Goal: Transaction & Acquisition: Purchase product/service

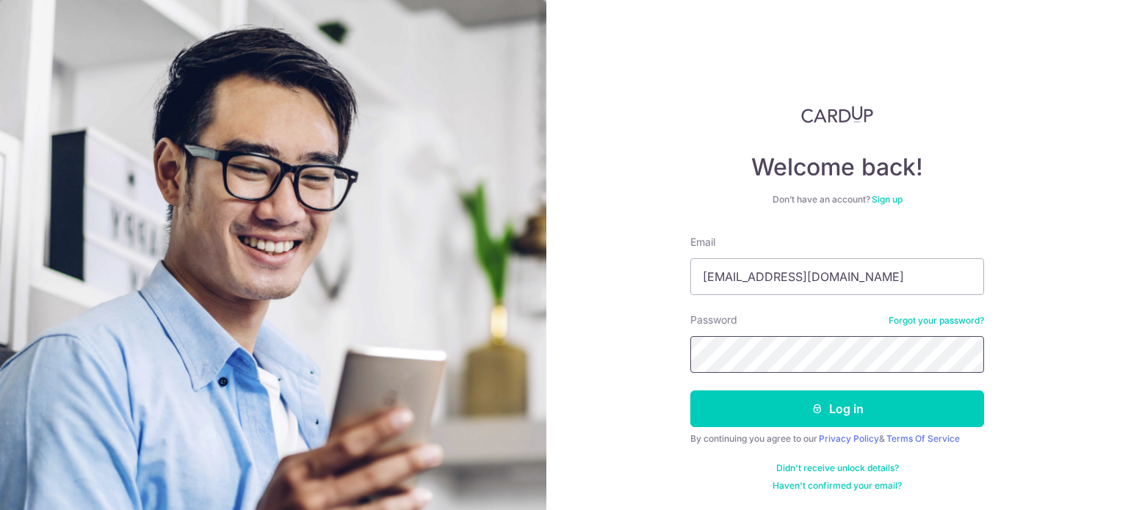
click at [690, 391] on button "Log in" at bounding box center [837, 409] width 294 height 37
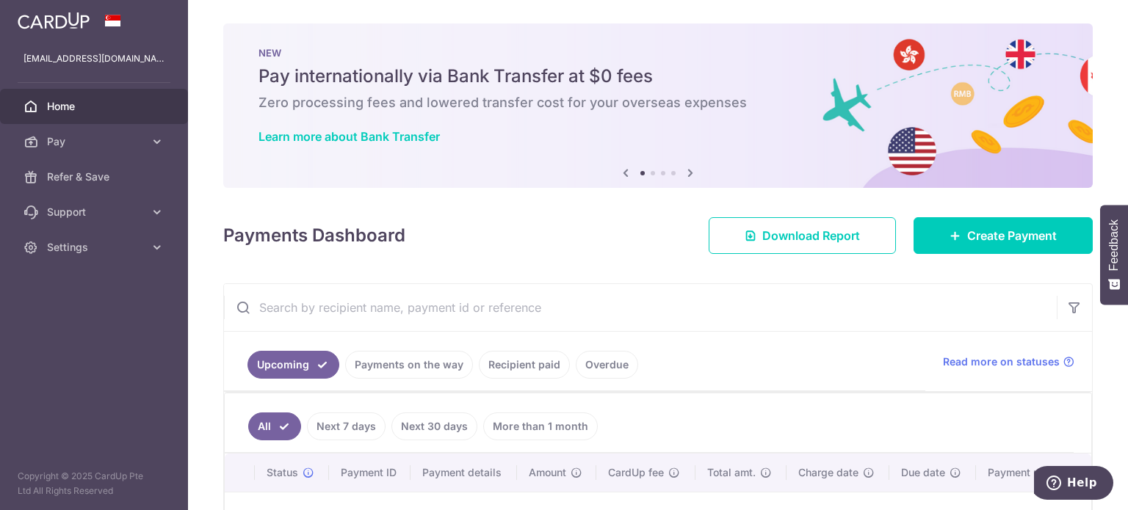
click at [688, 167] on icon at bounding box center [691, 173] width 18 height 18
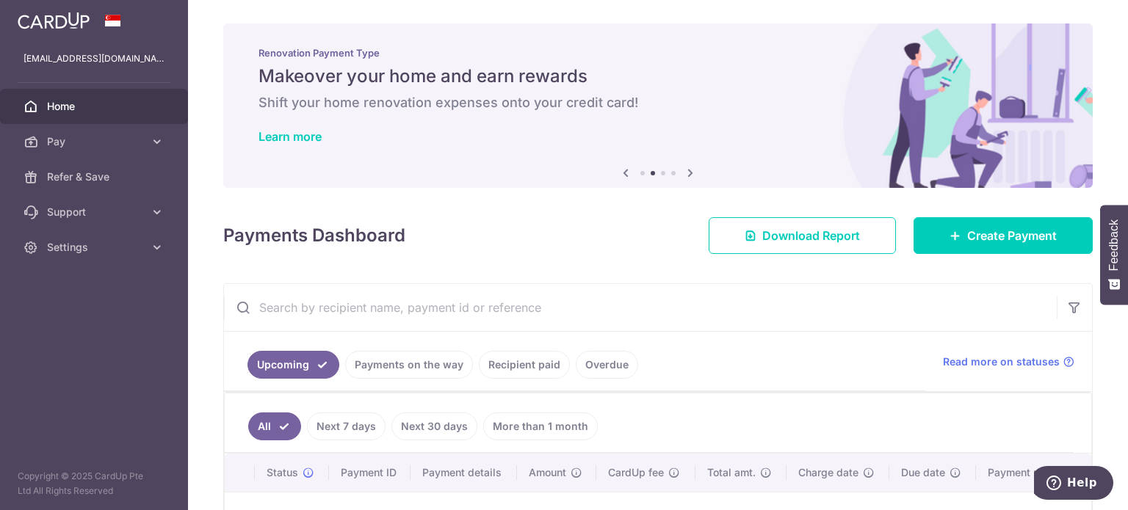
click at [688, 167] on icon at bounding box center [691, 173] width 18 height 18
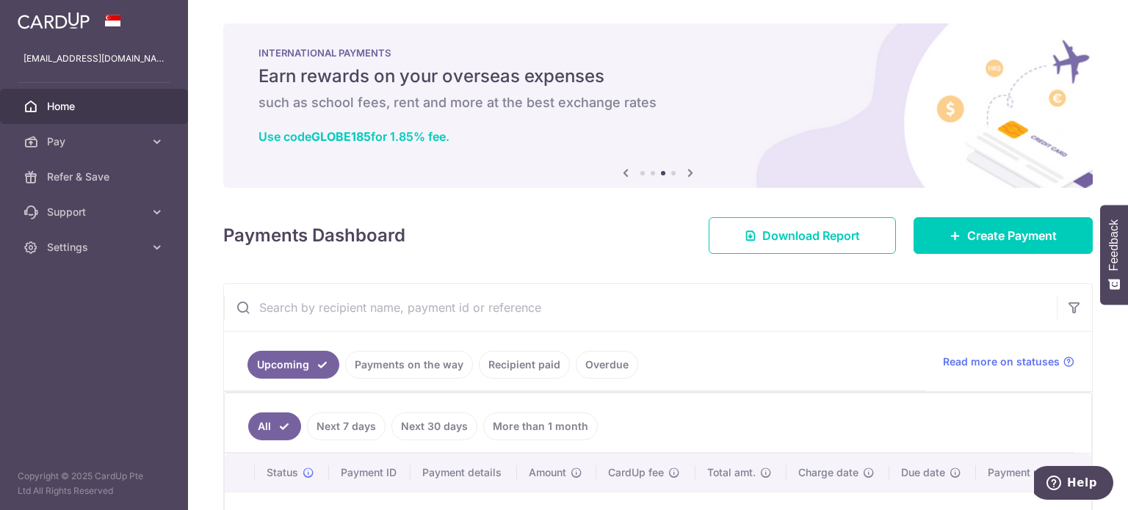
click at [621, 173] on icon at bounding box center [626, 173] width 18 height 18
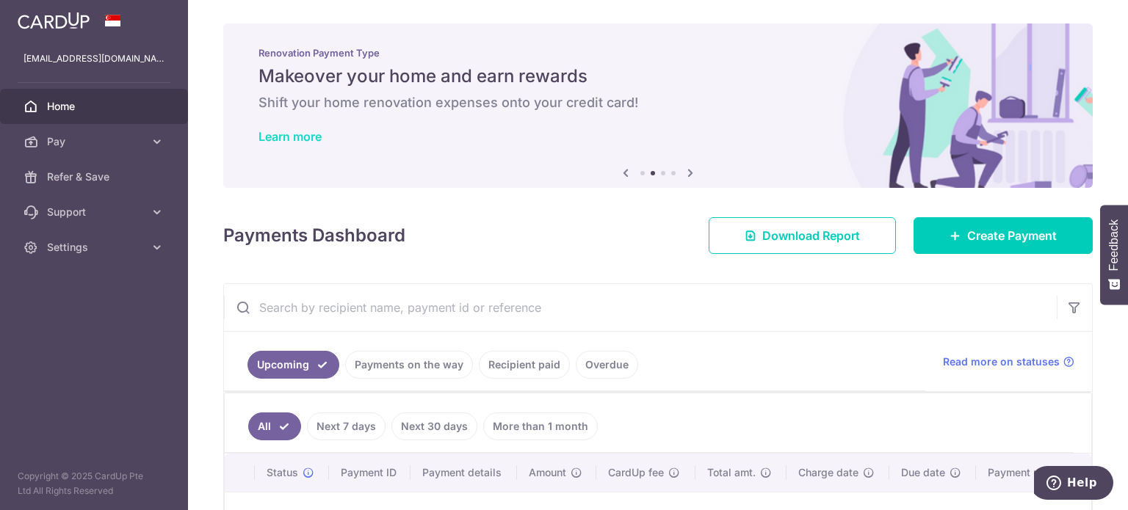
click at [311, 137] on link "Learn more" at bounding box center [290, 136] width 63 height 15
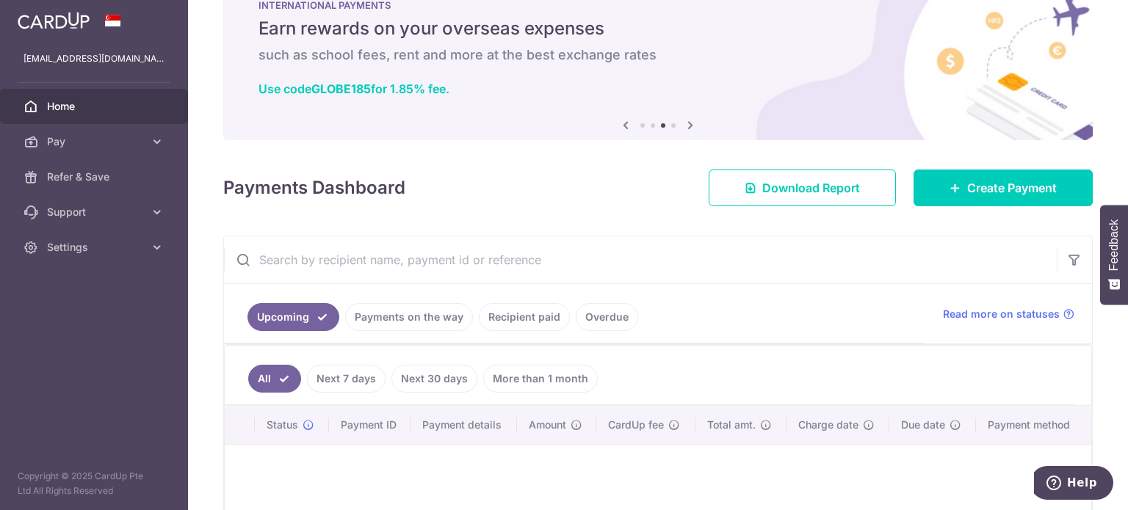
scroll to position [73, 0]
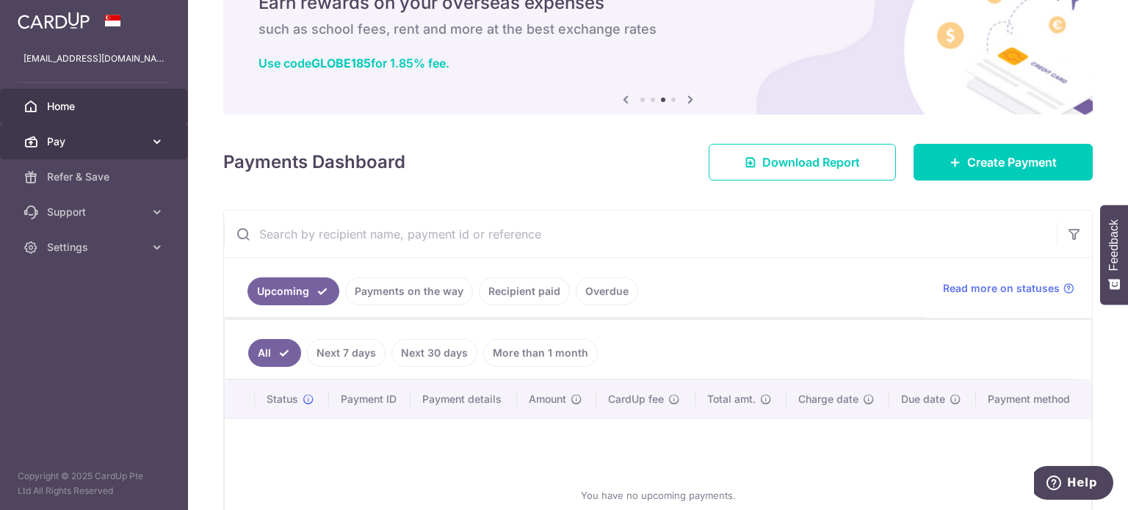
click at [149, 134] on link "Pay" at bounding box center [94, 141] width 188 height 35
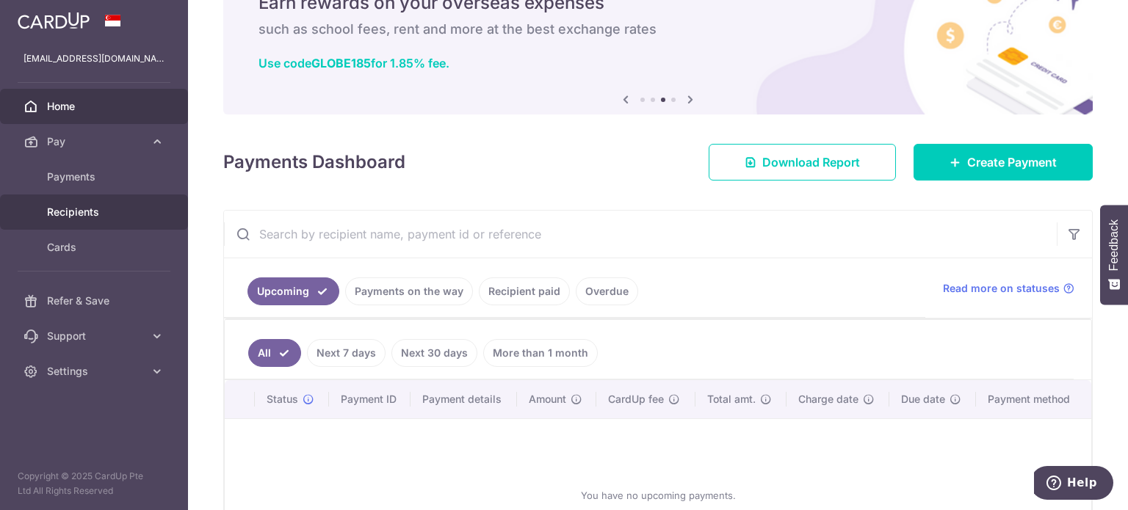
click at [84, 219] on span "Recipients" at bounding box center [95, 212] width 97 height 15
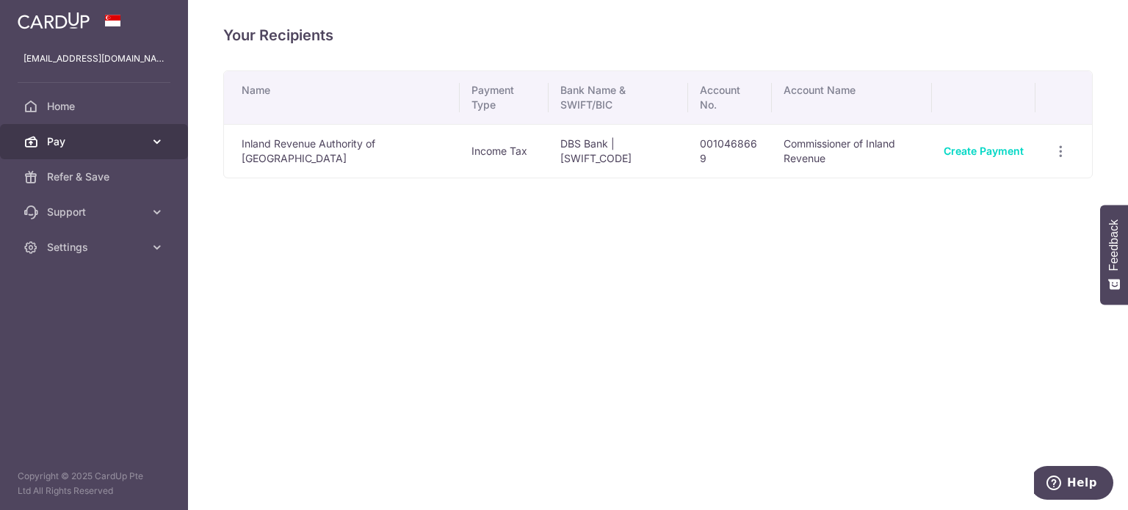
click at [126, 136] on span "Pay" at bounding box center [95, 141] width 97 height 15
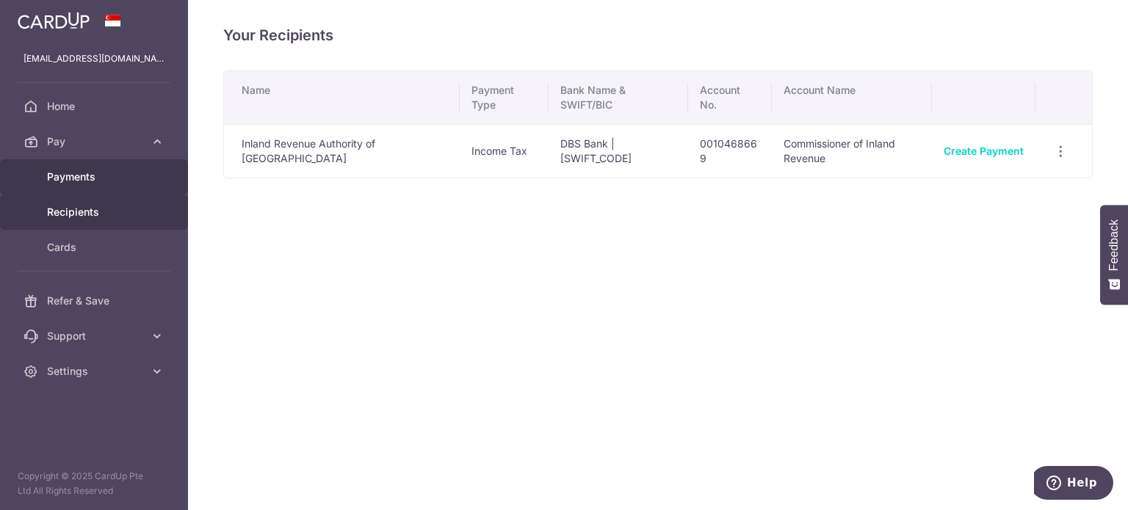
click at [73, 175] on span "Payments" at bounding box center [95, 177] width 97 height 15
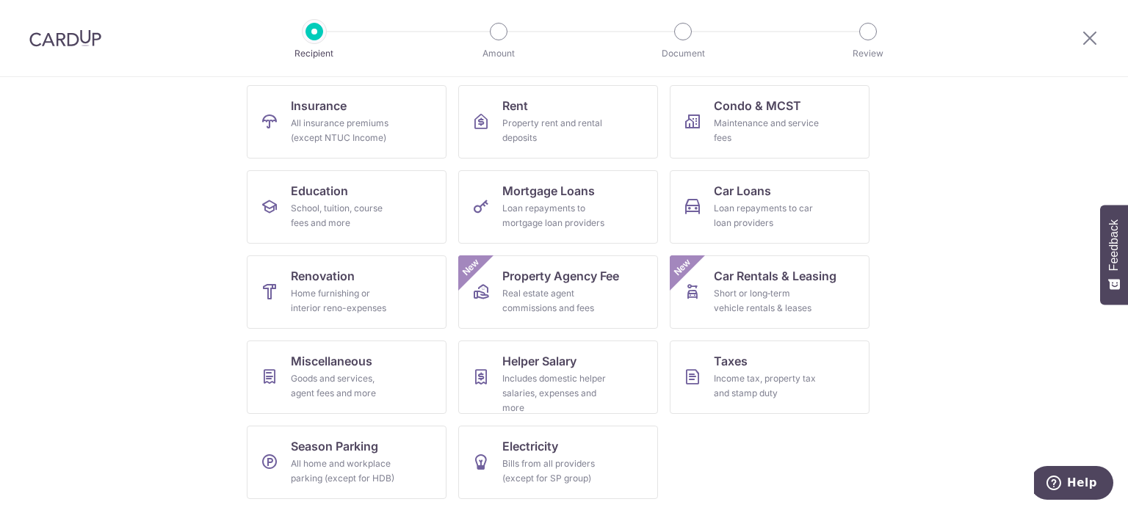
scroll to position [73, 0]
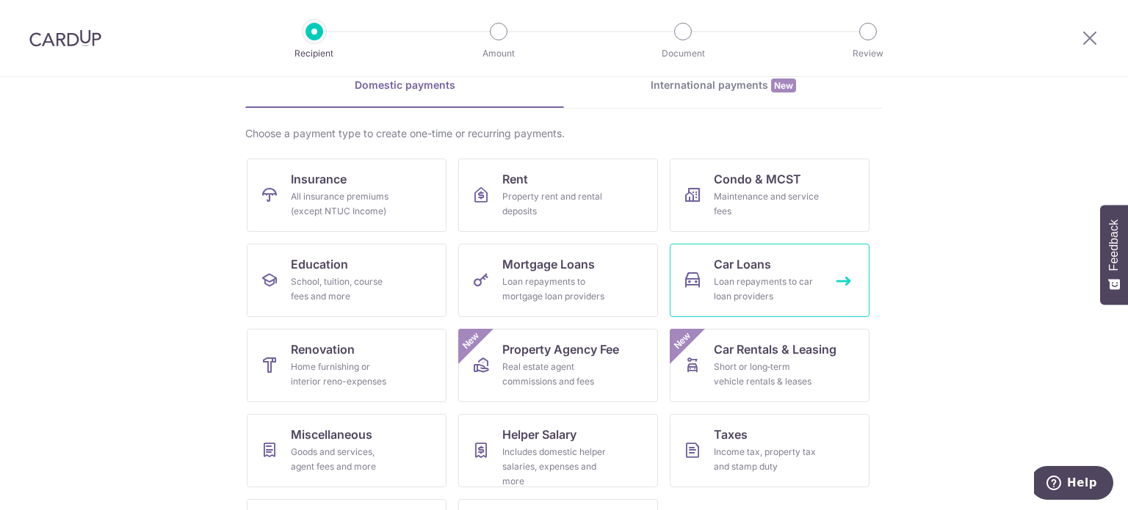
click at [707, 264] on link "Car Loans Loan repayments to car loan providers" at bounding box center [770, 280] width 200 height 73
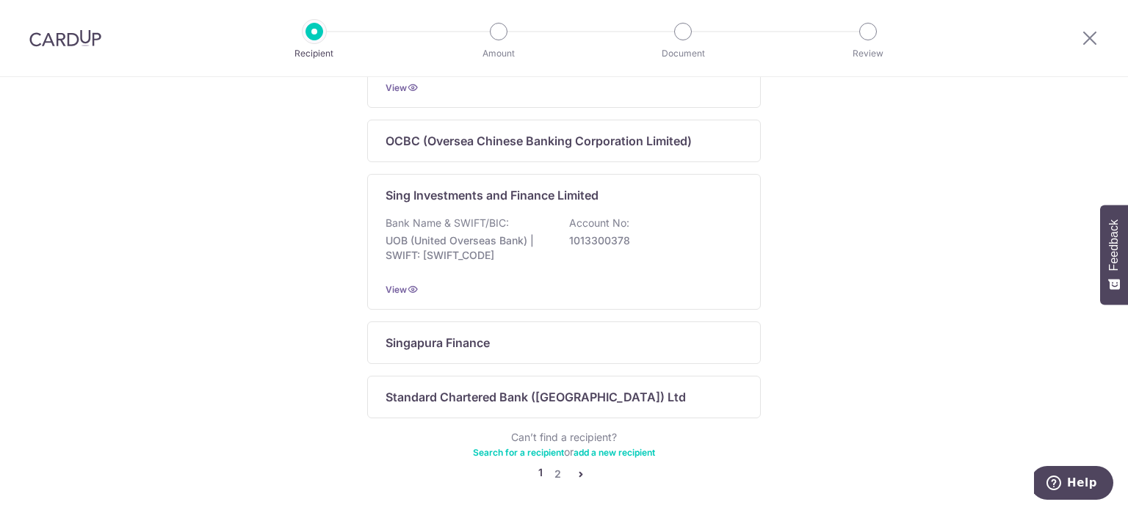
scroll to position [1017, 0]
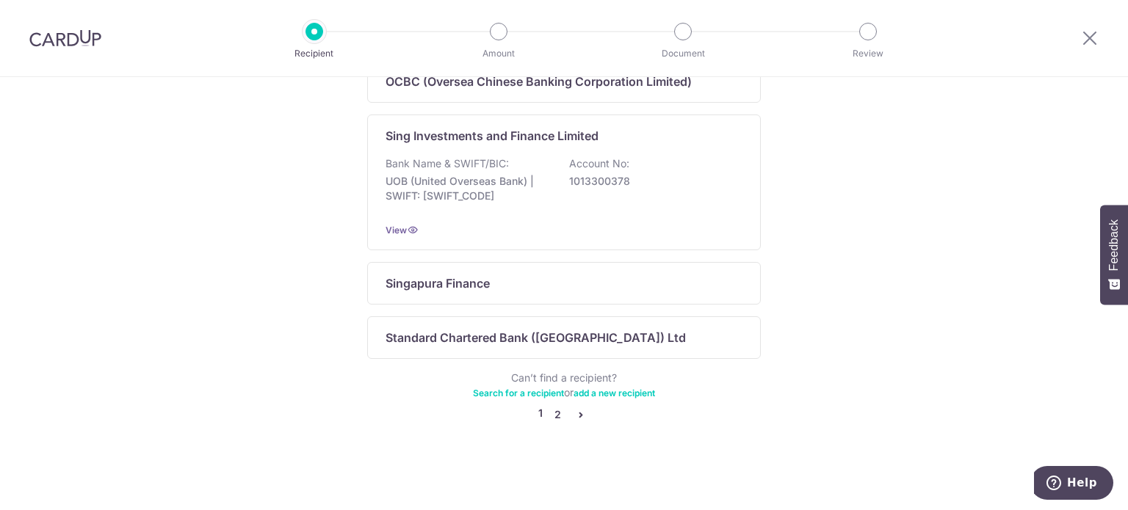
click at [554, 414] on link "2" at bounding box center [558, 415] width 18 height 18
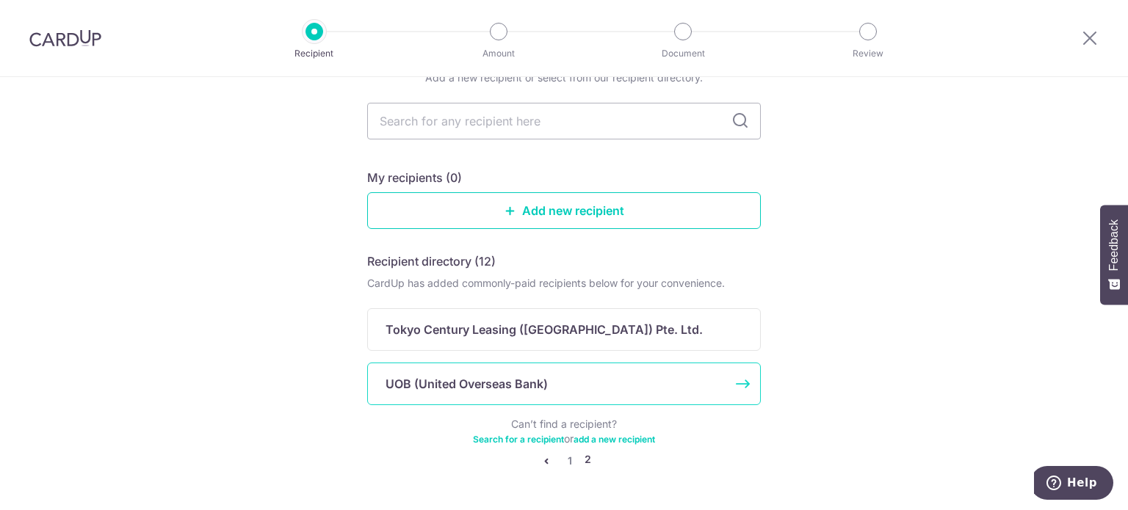
scroll to position [100, 0]
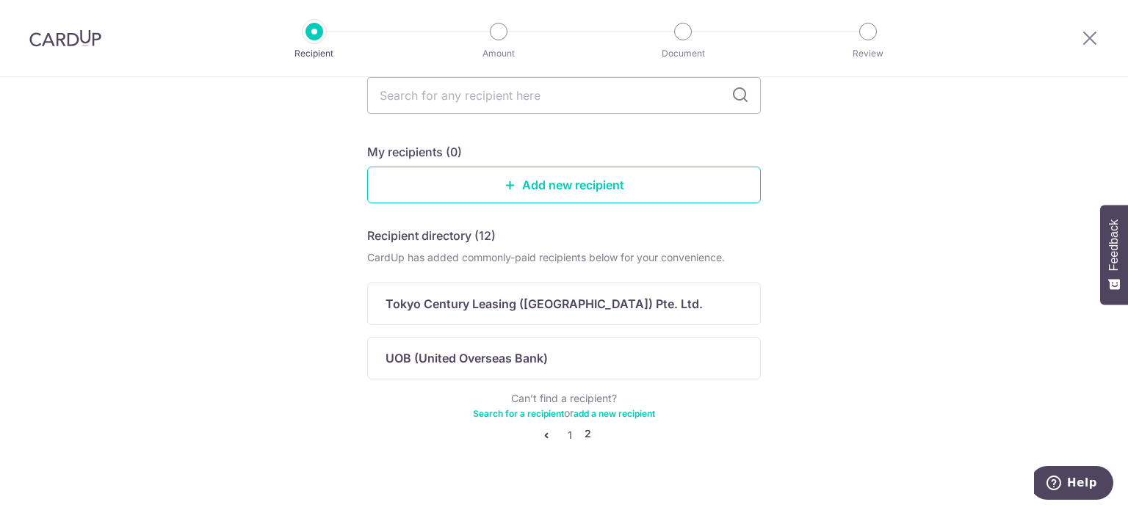
drag, startPoint x: 555, startPoint y: 432, endPoint x: 546, endPoint y: 418, distance: 16.5
click at [555, 432] on ul "1 2" at bounding box center [565, 436] width 54 height 18
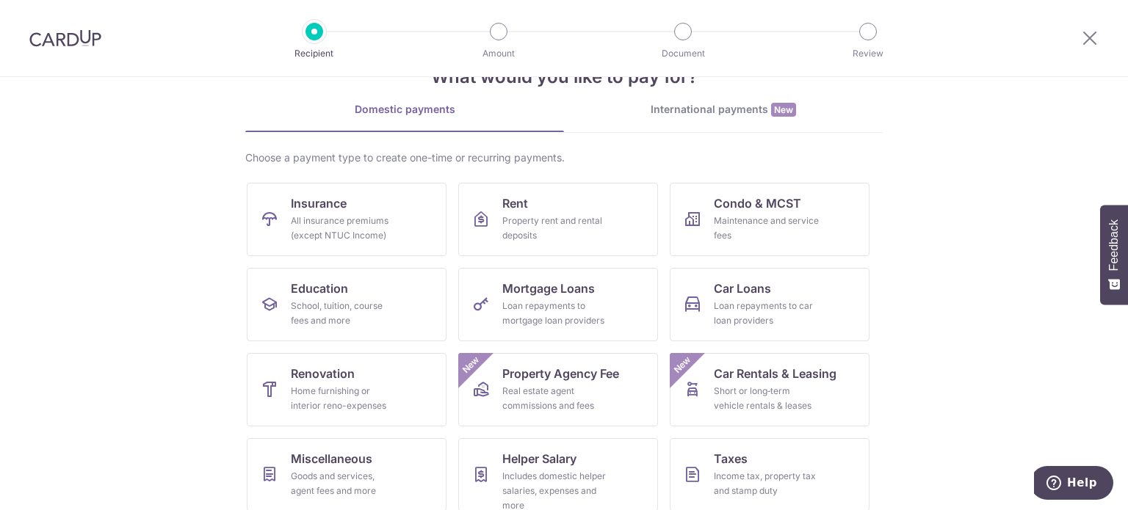
scroll to position [73, 0]
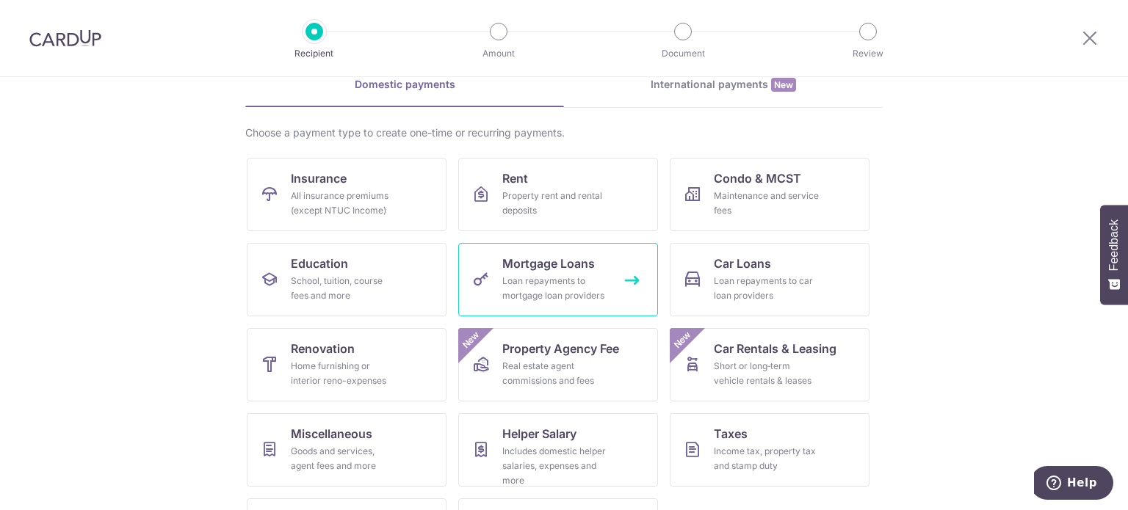
click at [522, 258] on span "Mortgage Loans" at bounding box center [548, 264] width 93 height 18
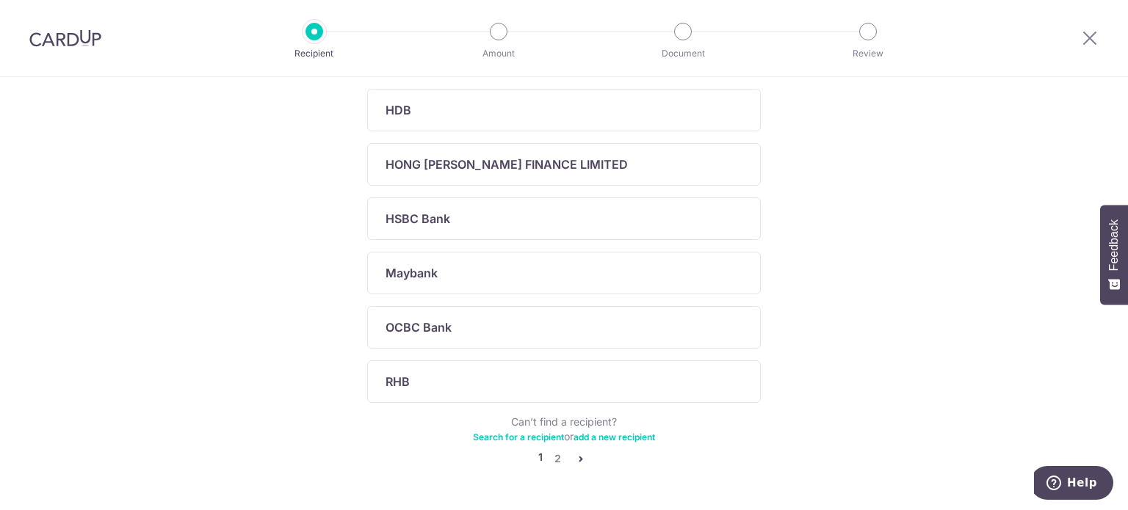
scroll to position [514, 0]
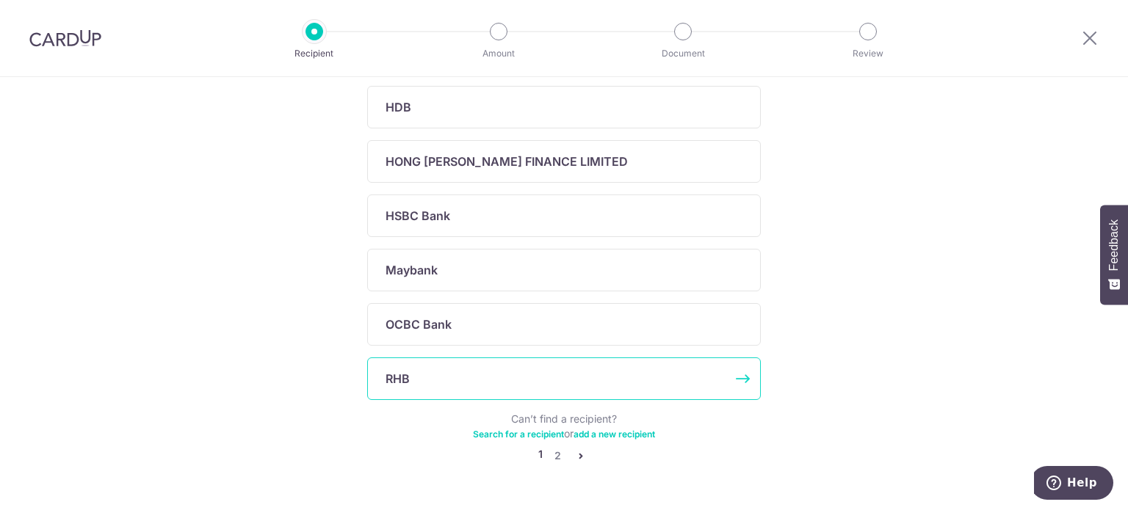
click at [387, 372] on p "RHB" at bounding box center [398, 379] width 24 height 18
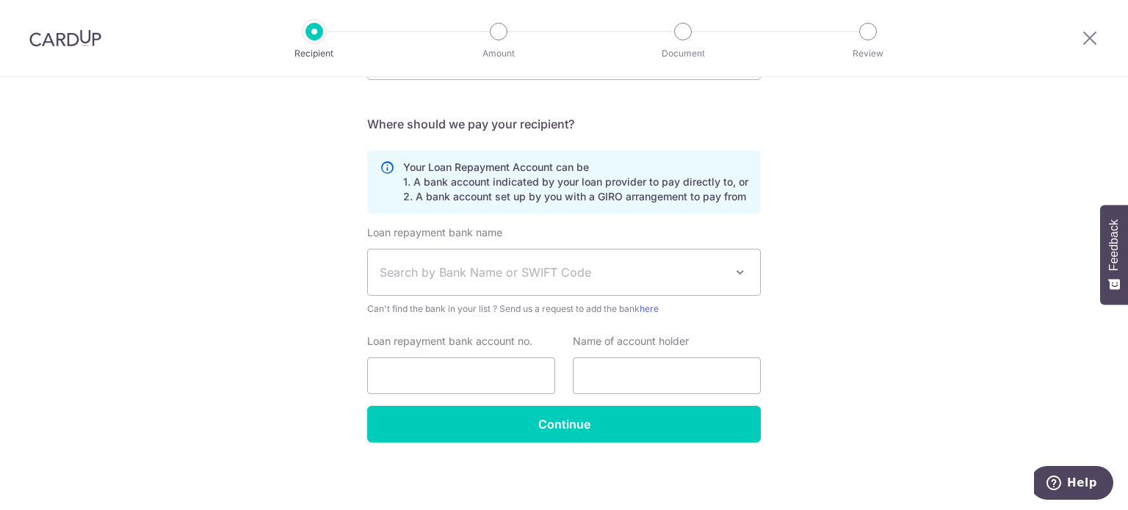
scroll to position [73, 0]
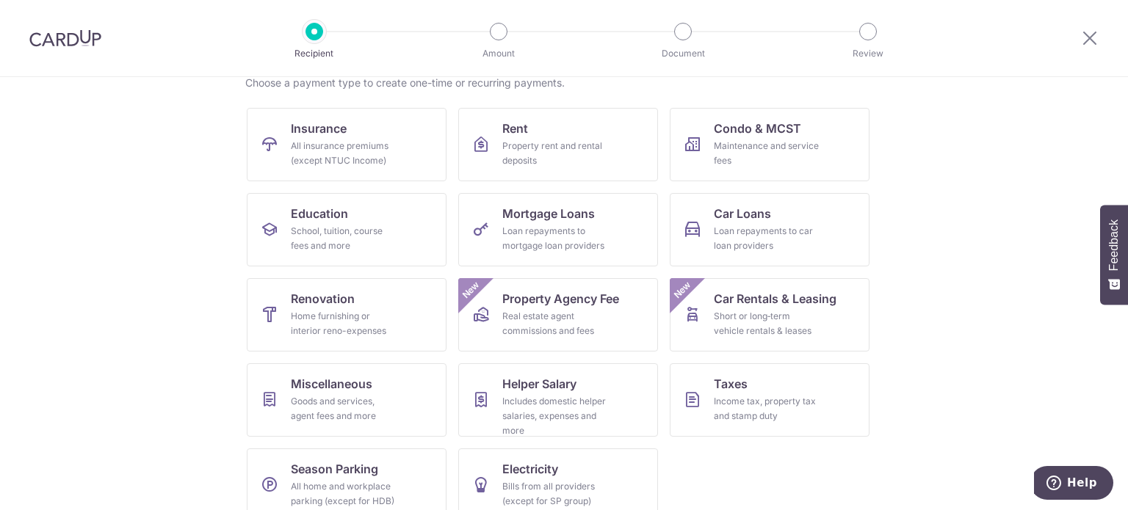
scroll to position [146, 0]
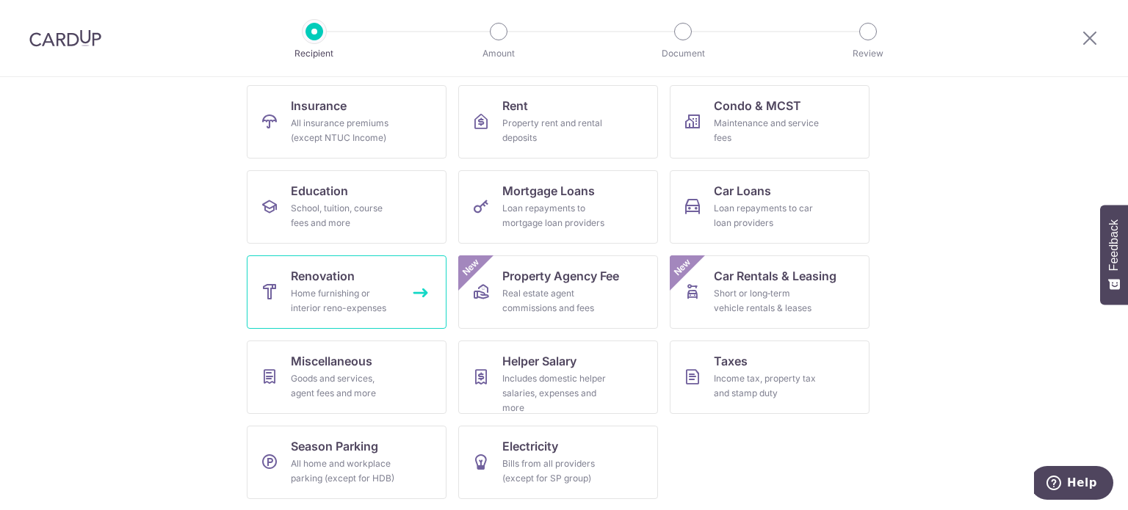
click at [323, 278] on span "Renovation" at bounding box center [323, 276] width 64 height 18
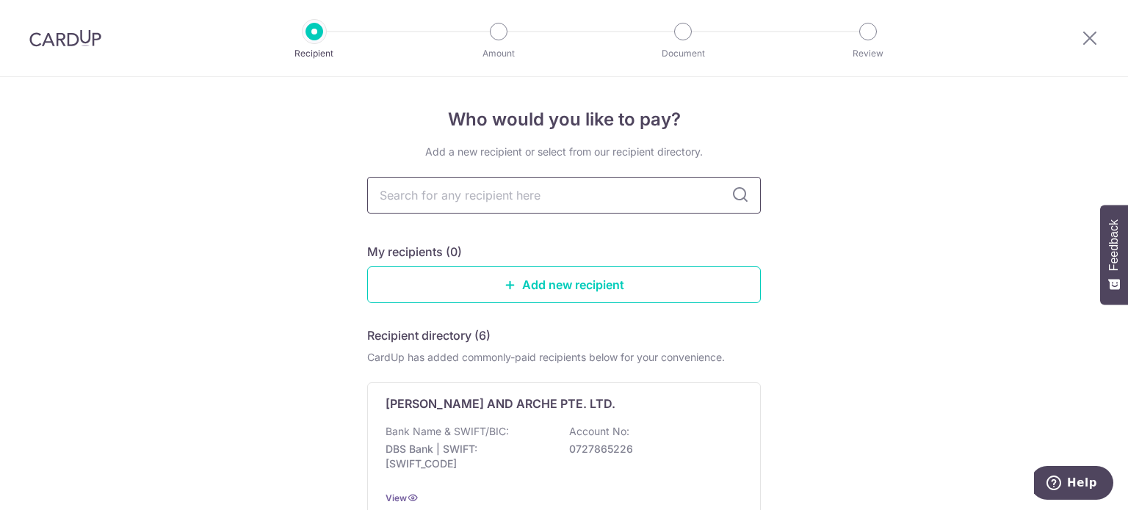
click at [566, 201] on input "text" at bounding box center [564, 195] width 394 height 37
click at [582, 295] on link "Add new recipient" at bounding box center [564, 285] width 394 height 37
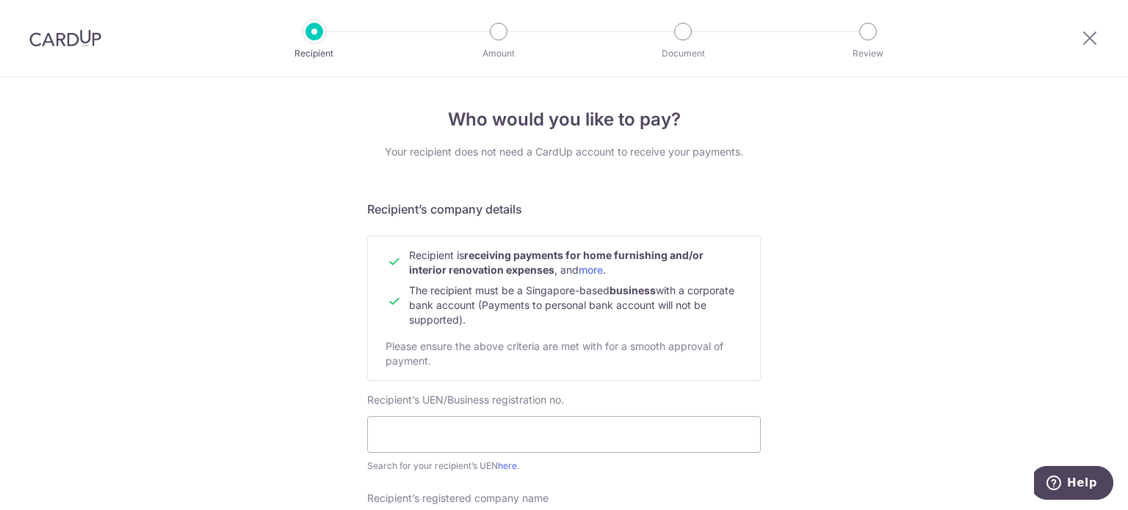
scroll to position [73, 0]
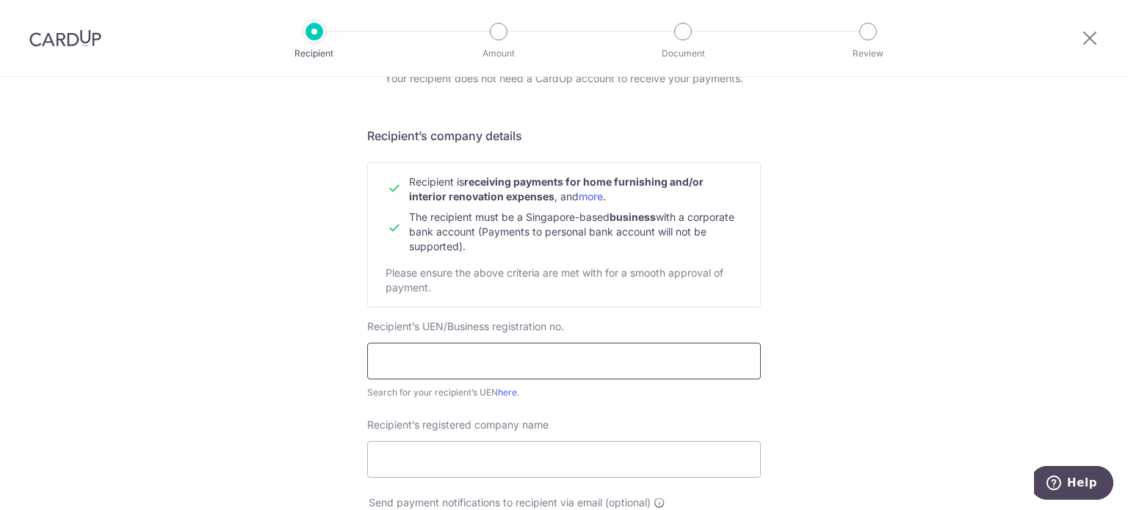
click at [423, 359] on input "text" at bounding box center [564, 361] width 394 height 37
paste input "202207252E"
type input "202207252E"
click at [502, 394] on link "here" at bounding box center [507, 392] width 19 height 11
click at [424, 447] on input "Recipient’s registered company name" at bounding box center [564, 459] width 394 height 37
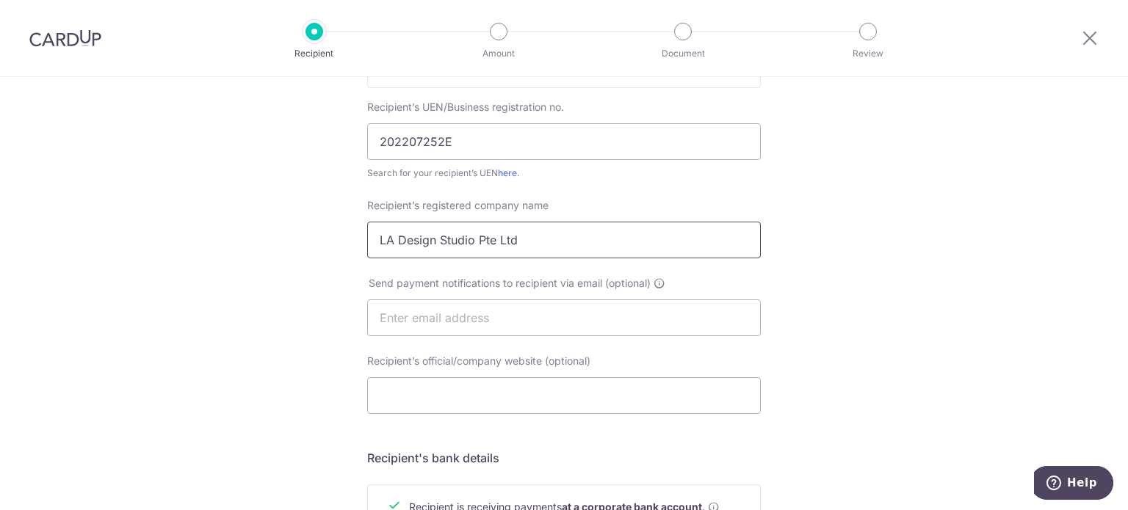
scroll to position [294, 0]
type input "LA Design Studio Pte Ltd"
click at [554, 314] on input "text" at bounding box center [564, 317] width 394 height 37
click at [555, 314] on input "text" at bounding box center [564, 317] width 394 height 37
click at [601, 312] on input "text" at bounding box center [564, 317] width 394 height 37
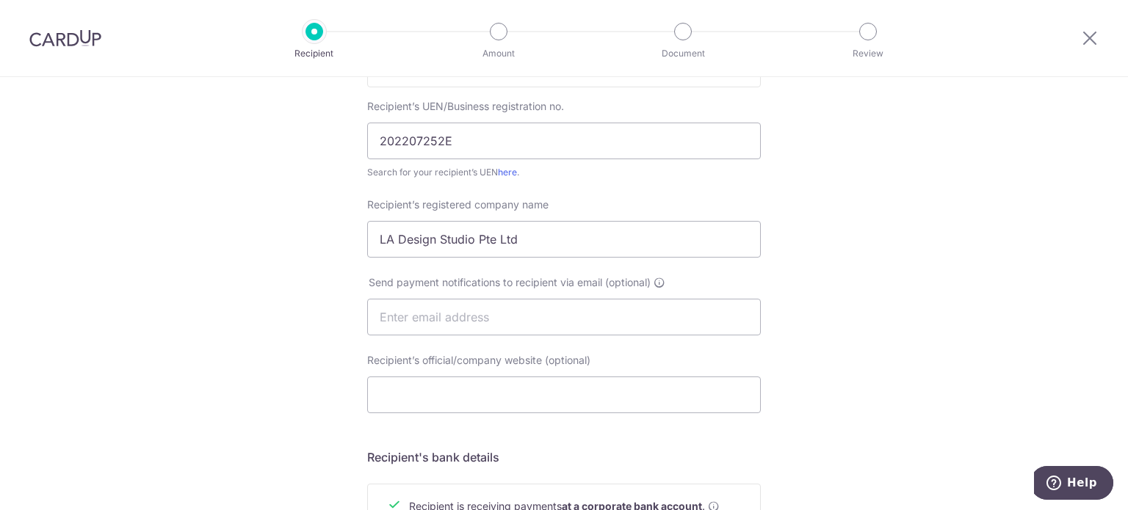
click at [307, 314] on div "Who would you like to pay? Your recipient does not need a CardUp account to rec…" at bounding box center [564, 335] width 1128 height 1105
click at [455, 403] on input "Recipient’s official/company website (optional)" at bounding box center [564, 395] width 394 height 37
click at [275, 368] on div "Who would you like to pay? Your recipient does not need a CardUp account to rec…" at bounding box center [564, 335] width 1128 height 1105
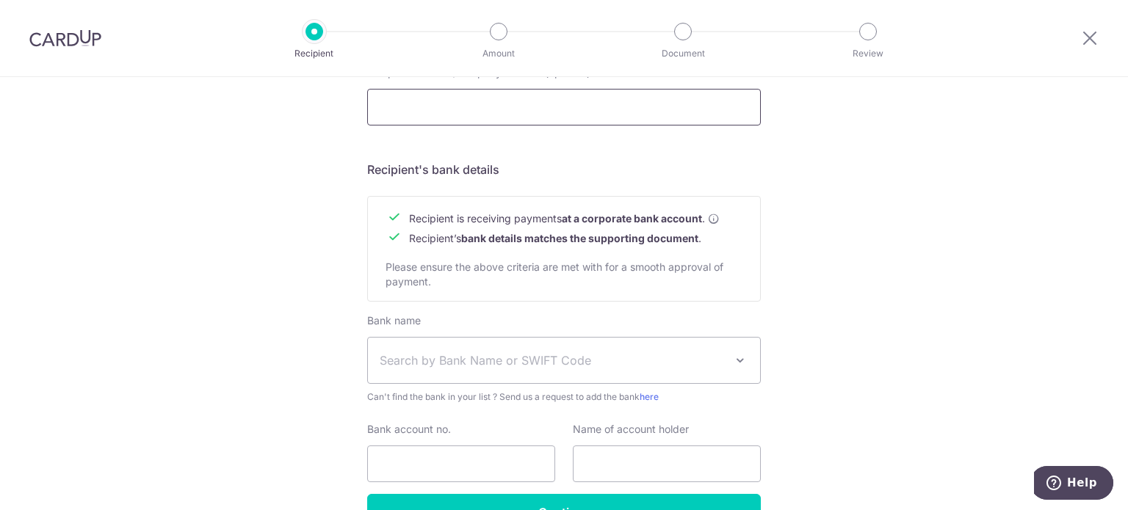
scroll to position [588, 0]
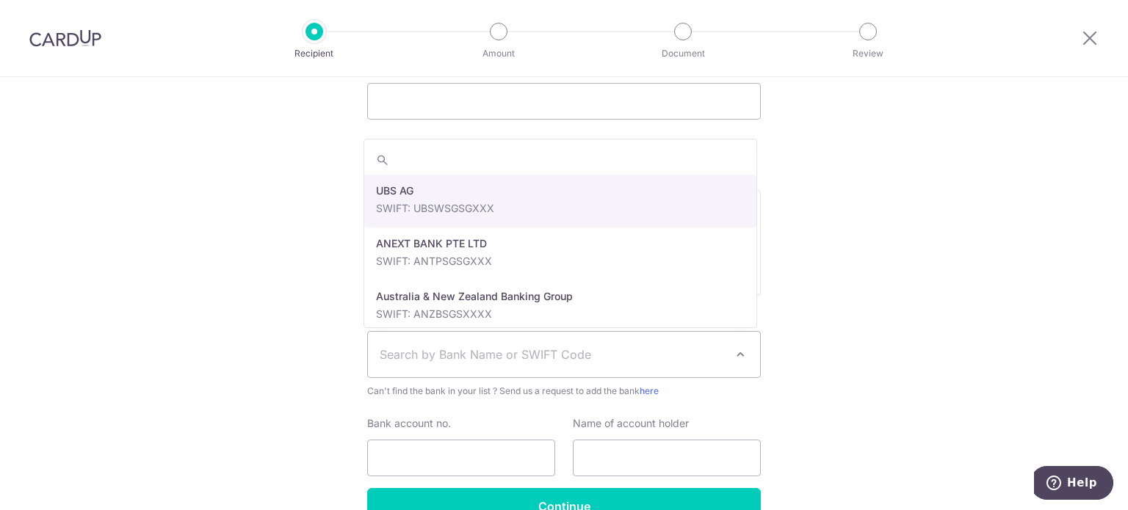
click at [424, 366] on span "Search by Bank Name or SWIFT Code" at bounding box center [564, 355] width 392 height 46
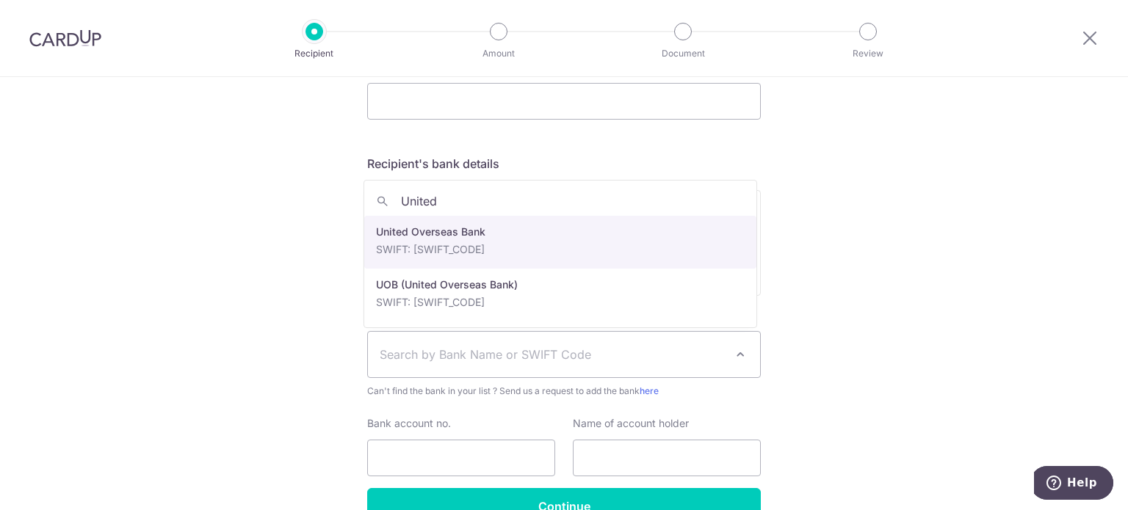
type input "United o"
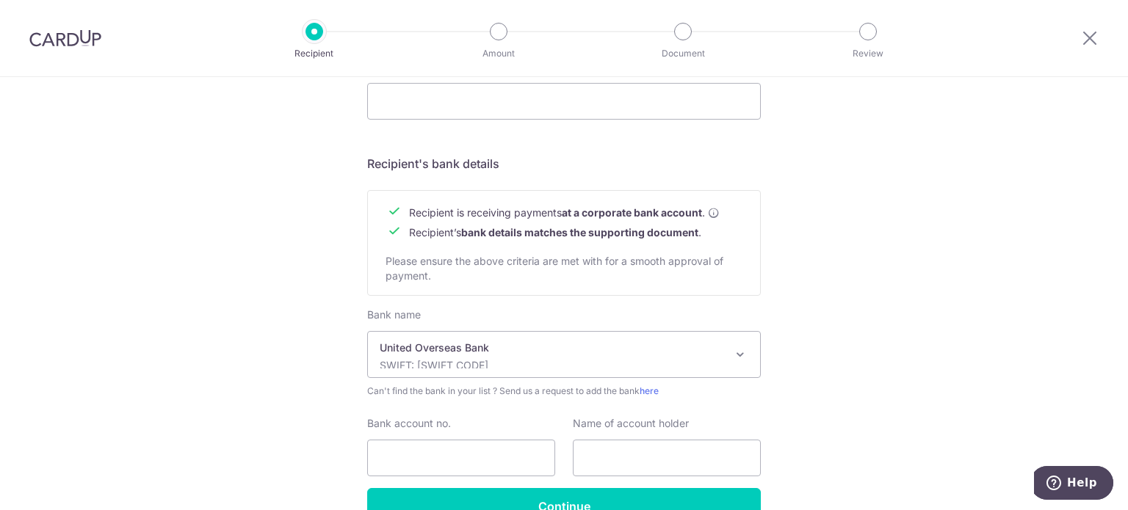
click at [714, 364] on p "SWIFT: UOVBSGSGXXX" at bounding box center [552, 365] width 345 height 15
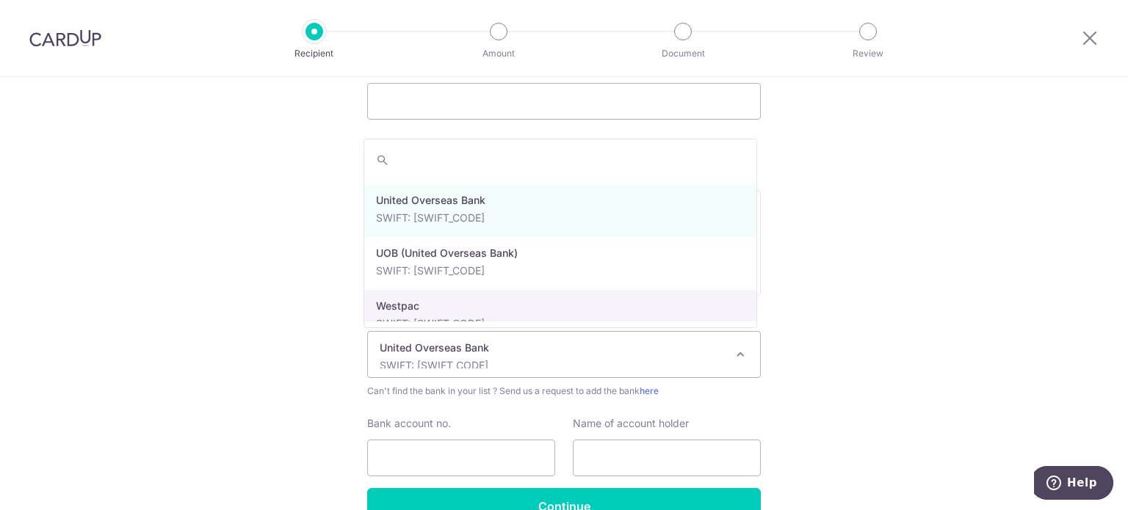
scroll to position [3193, 0]
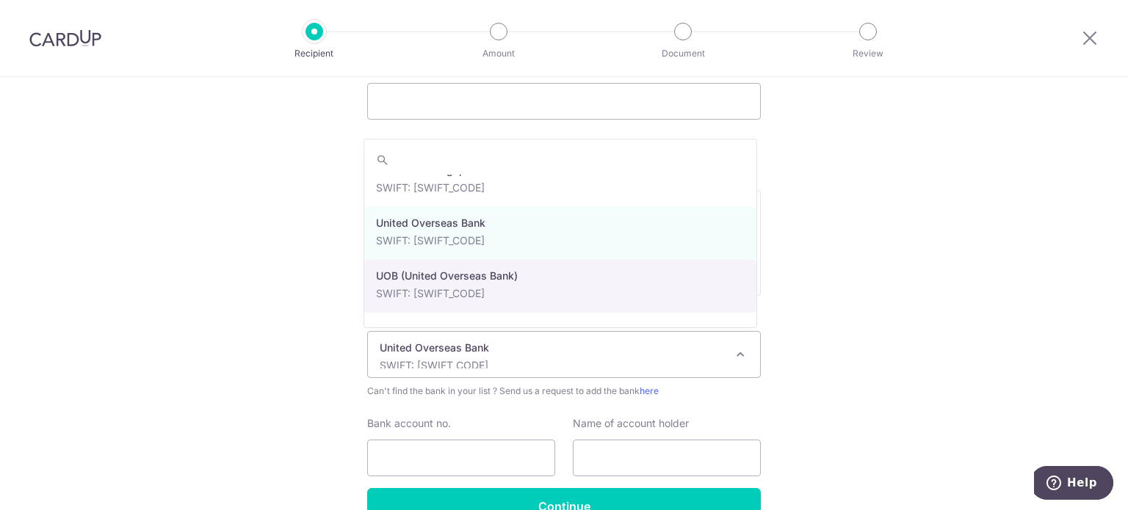
select select "18"
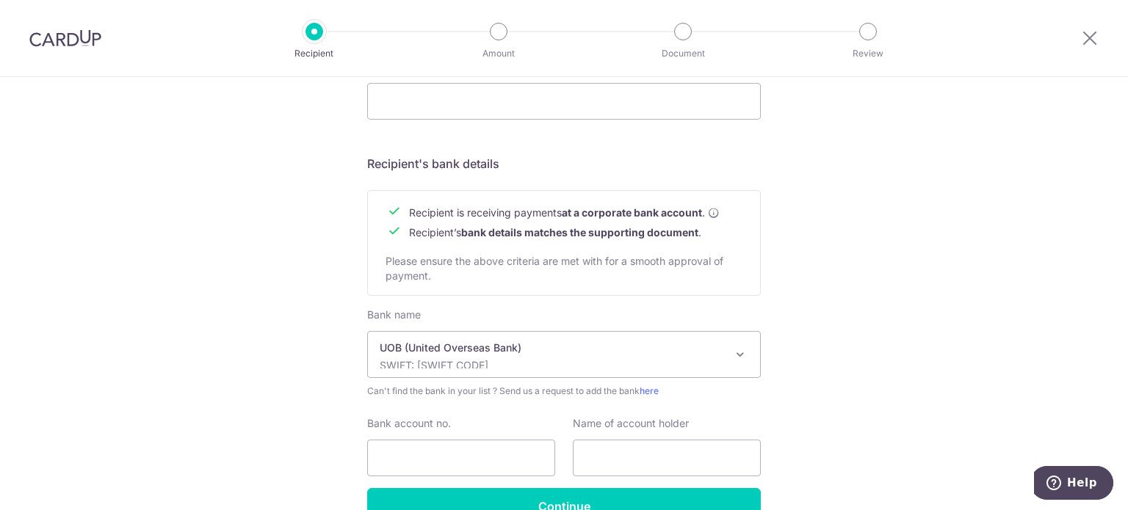
scroll to position [661, 0]
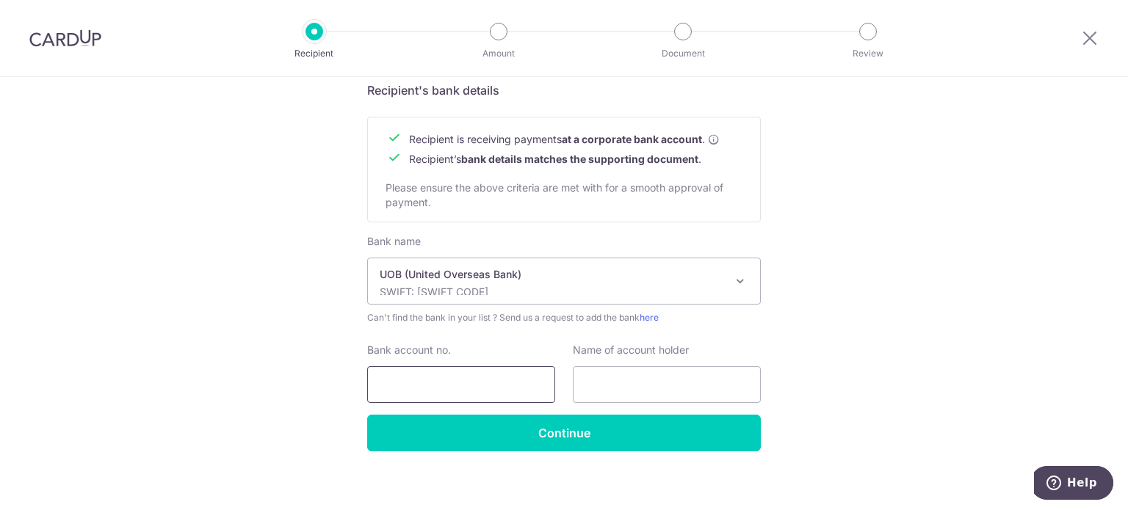
click at [397, 382] on input "Bank account no." at bounding box center [461, 384] width 188 height 37
type input "4223189436"
click at [610, 387] on input "text" at bounding box center [667, 384] width 188 height 37
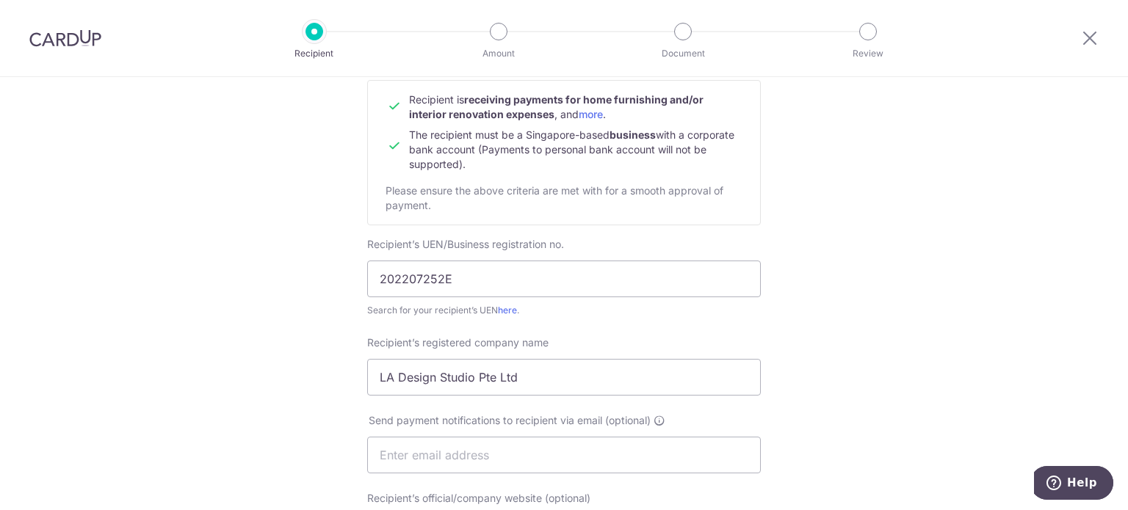
scroll to position [0, 0]
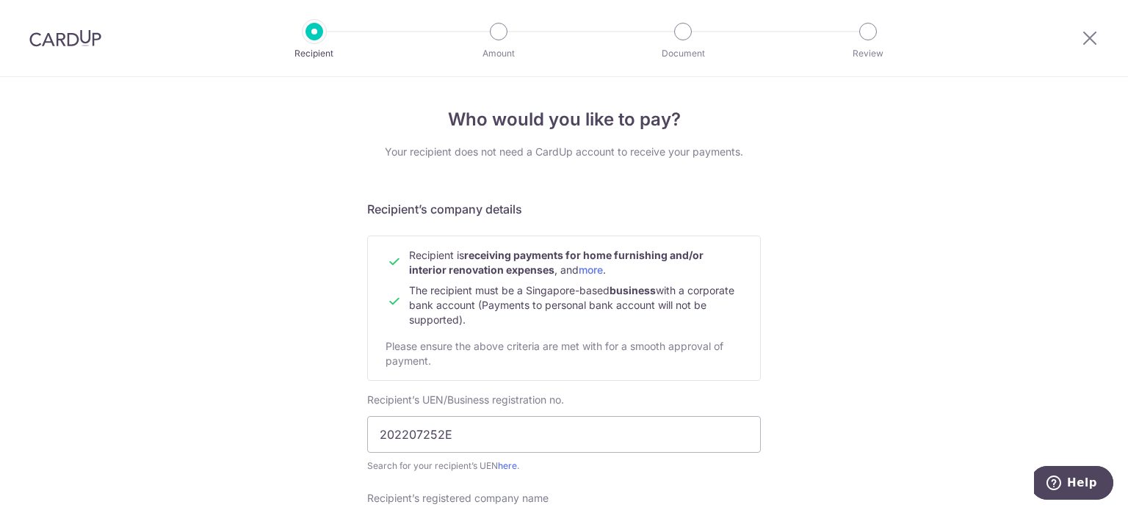
type input "LA Design Studio Pte Ltd"
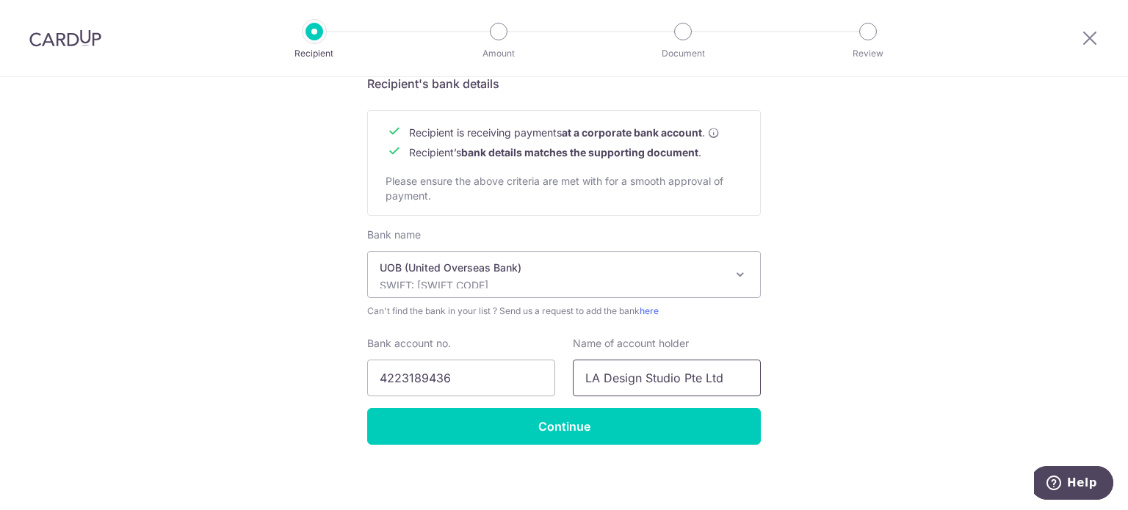
scroll to position [670, 0]
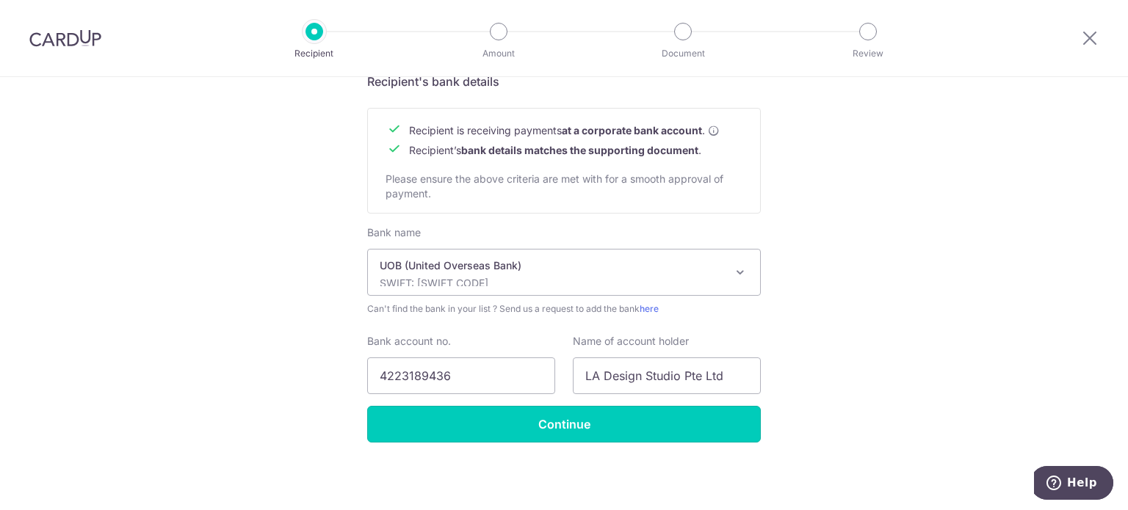
click at [588, 436] on input "Continue" at bounding box center [564, 424] width 394 height 37
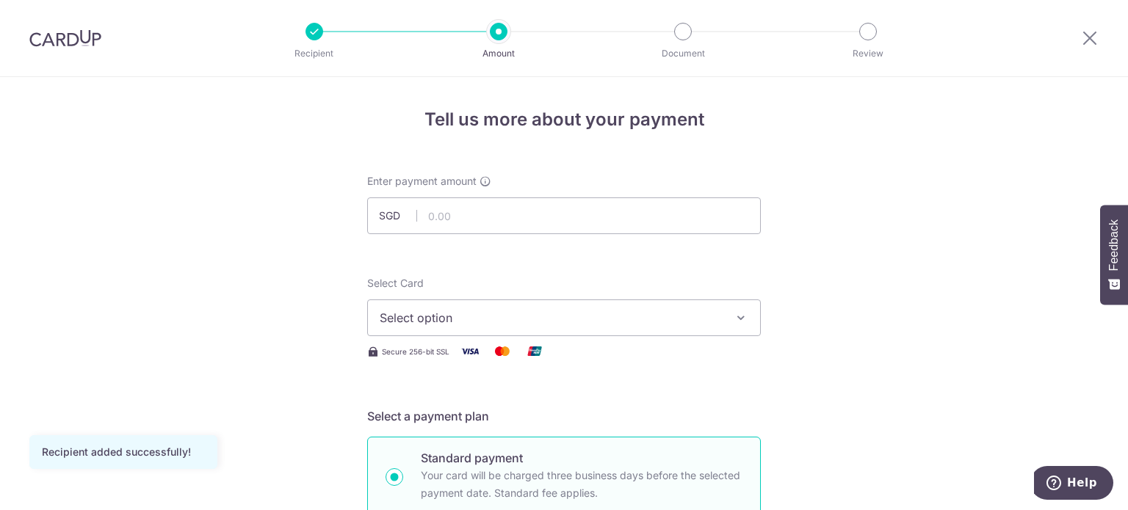
click at [521, 328] on button "Select option" at bounding box center [564, 318] width 394 height 37
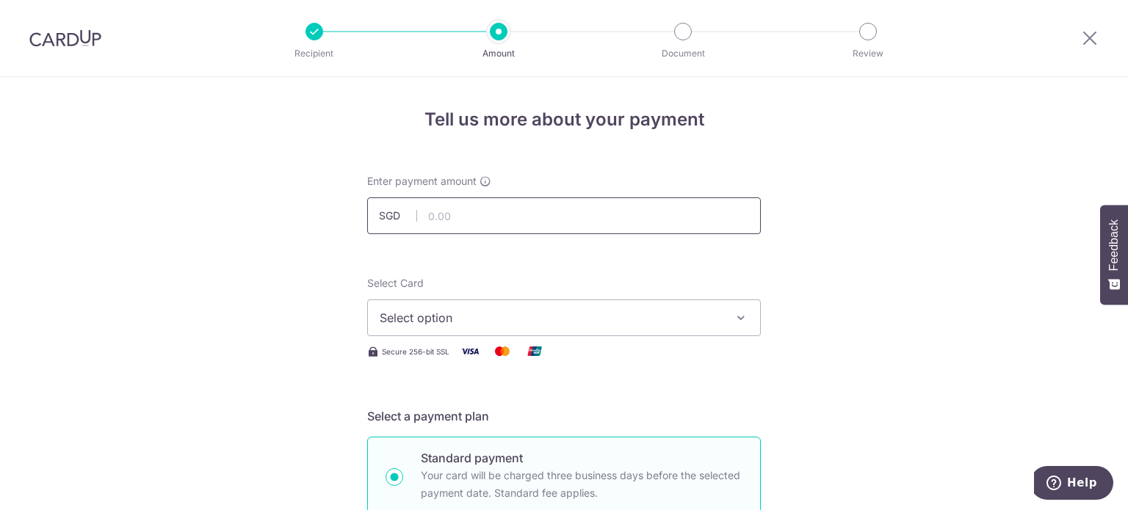
click at [499, 223] on input "text" at bounding box center [564, 216] width 394 height 37
click at [514, 210] on input "text" at bounding box center [564, 216] width 394 height 37
type input "11,837.40"
click at [581, 311] on span "Select option" at bounding box center [551, 318] width 342 height 18
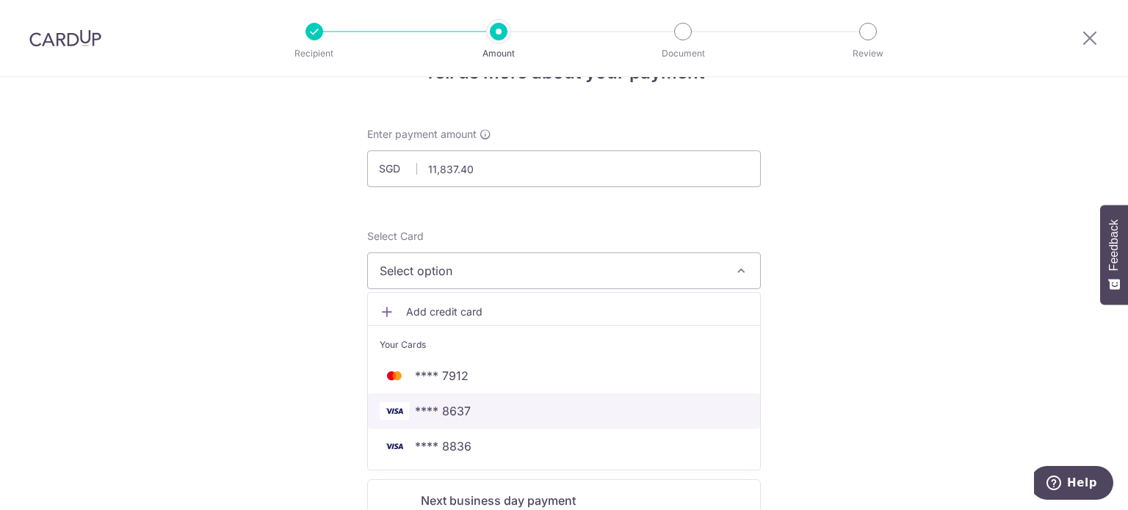
scroll to position [73, 0]
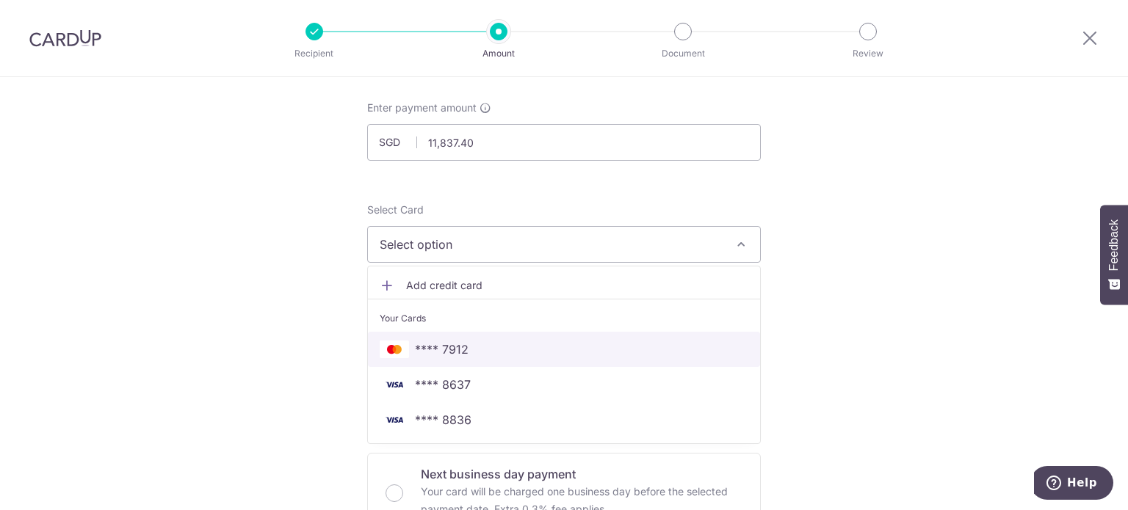
click at [494, 350] on span "**** 7912" at bounding box center [564, 350] width 369 height 18
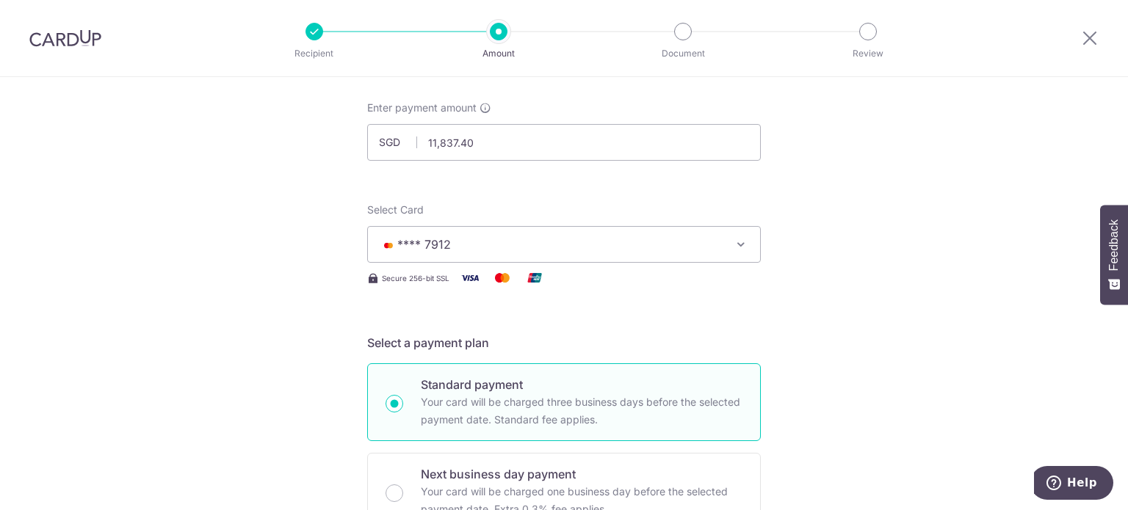
click at [622, 229] on button "**** 7912" at bounding box center [564, 244] width 394 height 37
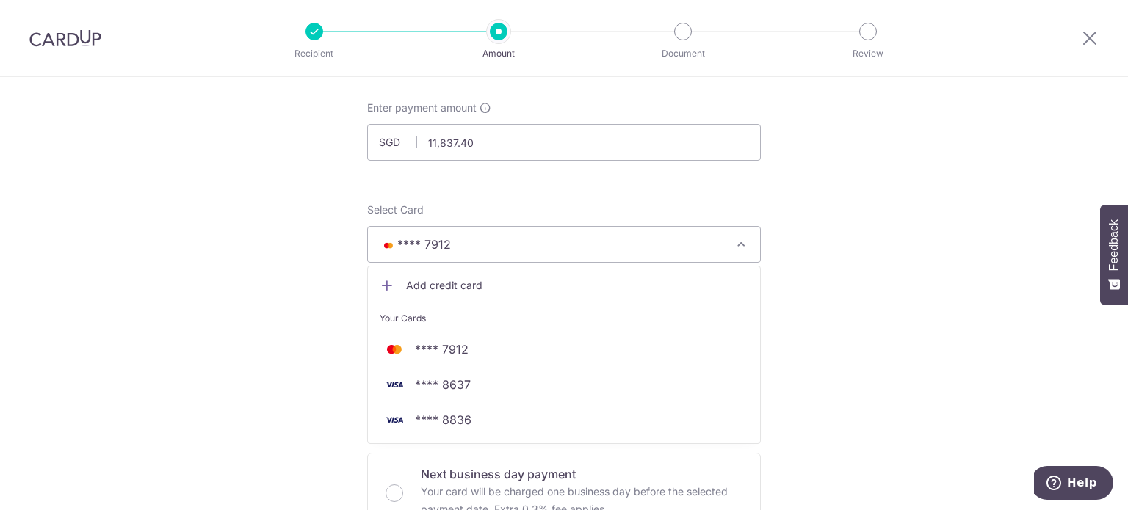
click at [452, 286] on span "Add credit card" at bounding box center [577, 285] width 342 height 15
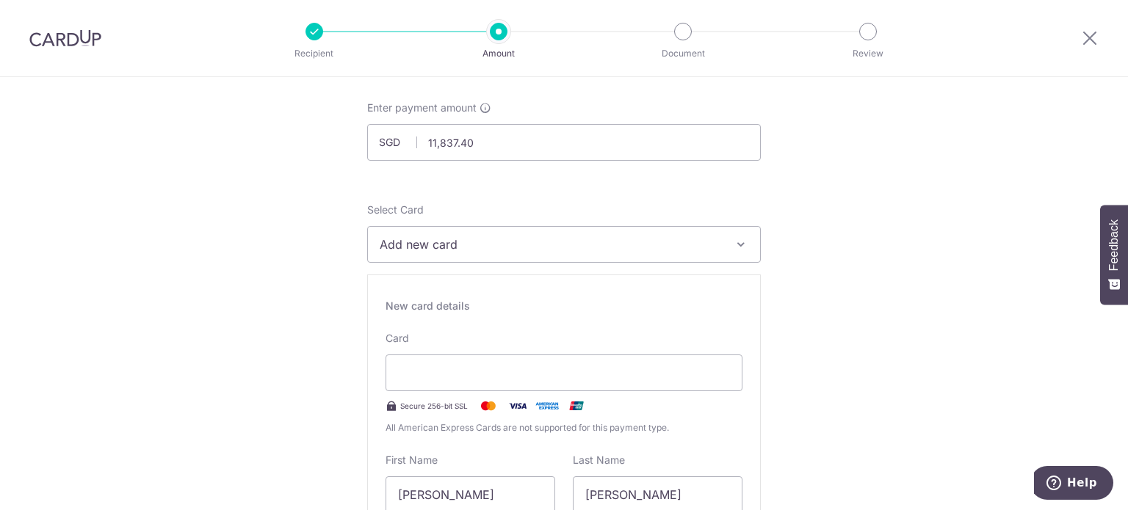
click at [474, 240] on span "Add new card" at bounding box center [551, 245] width 342 height 18
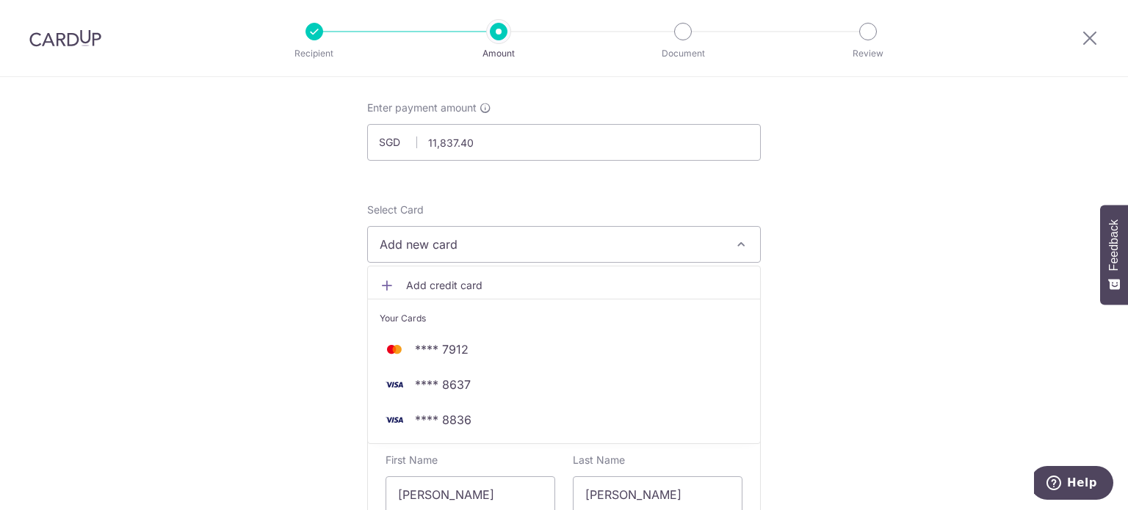
click at [424, 275] on link "Add credit card" at bounding box center [564, 285] width 392 height 26
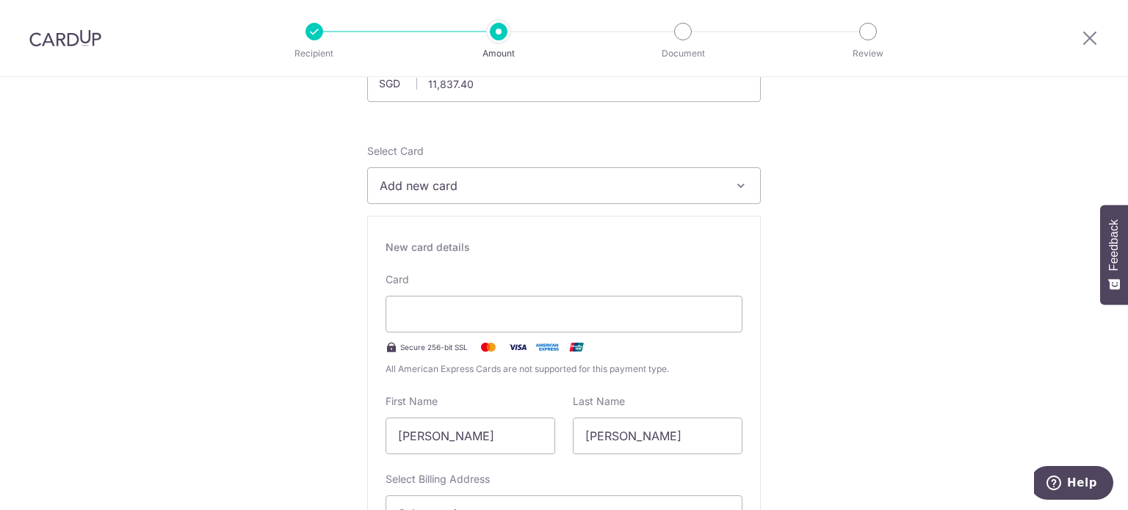
scroll to position [220, 0]
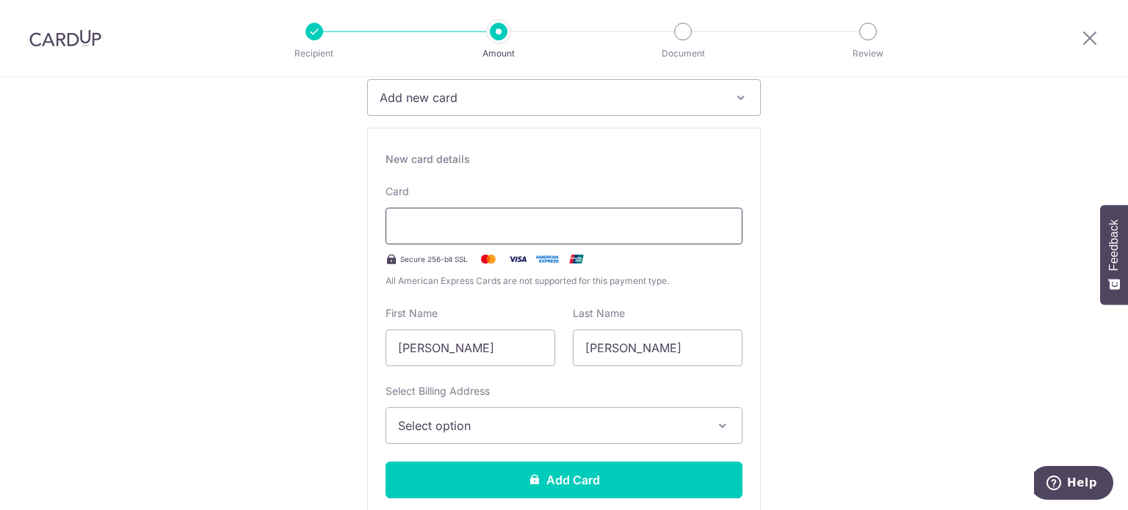
click at [488, 236] on div at bounding box center [564, 226] width 357 height 37
drag, startPoint x: 515, startPoint y: 346, endPoint x: 603, endPoint y: 362, distance: 89.6
type input "Hamzah"
type input "Rased"
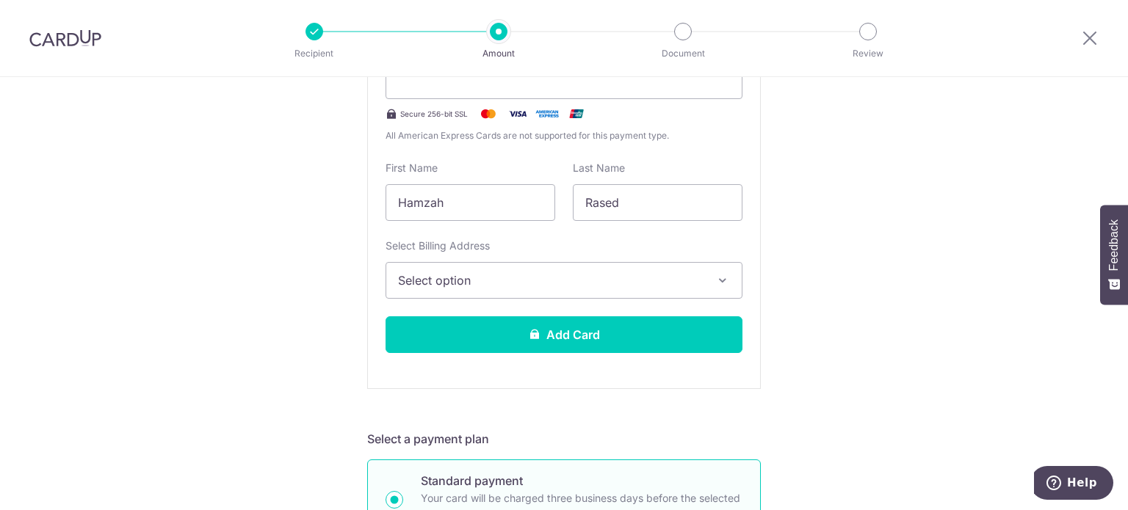
scroll to position [367, 0]
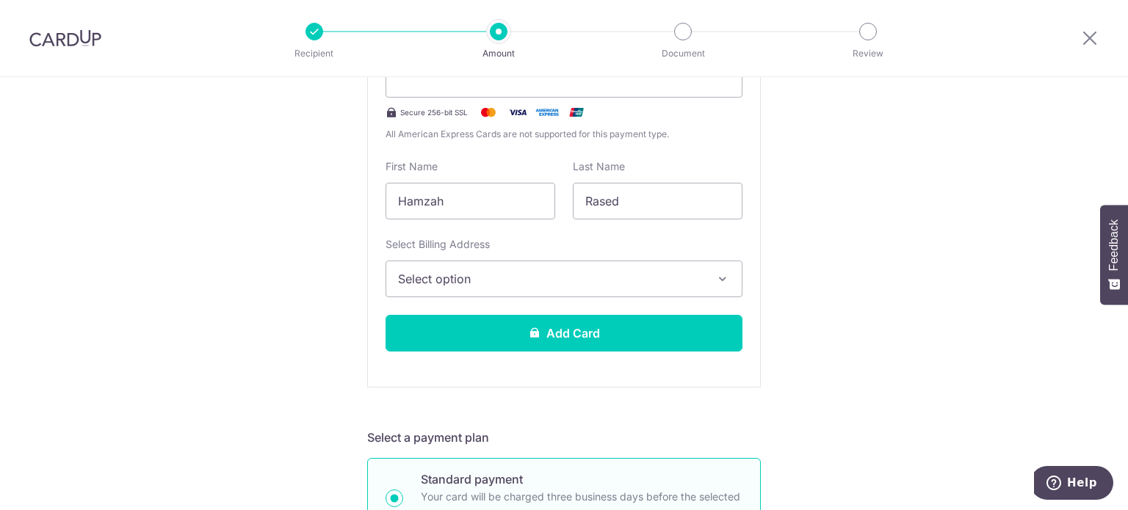
click at [482, 275] on span "Select option" at bounding box center [551, 279] width 306 height 18
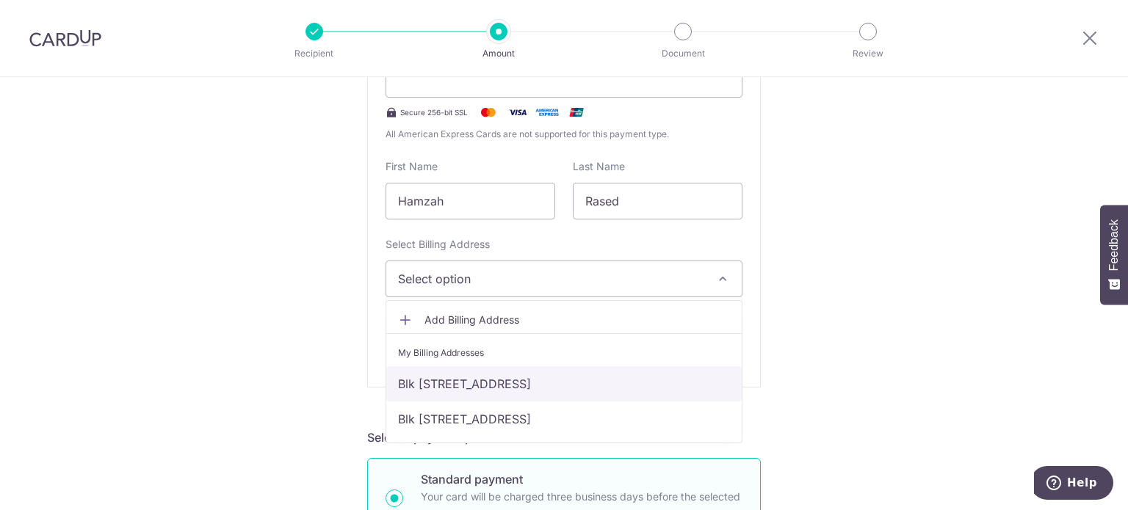
click at [479, 392] on link "Blk 156, #06-23, Tampines Street 12, Singapore, Singapore-521156" at bounding box center [563, 383] width 355 height 35
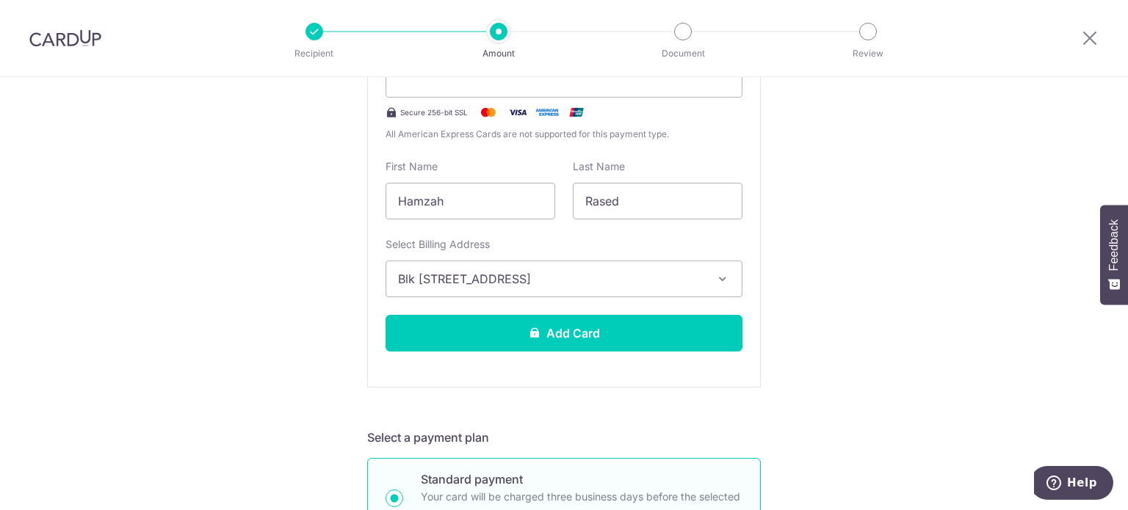
click at [682, 283] on span "Blk 156, #06-23, Tampines Street 12, Singapore, Singapore-521156" at bounding box center [551, 279] width 306 height 18
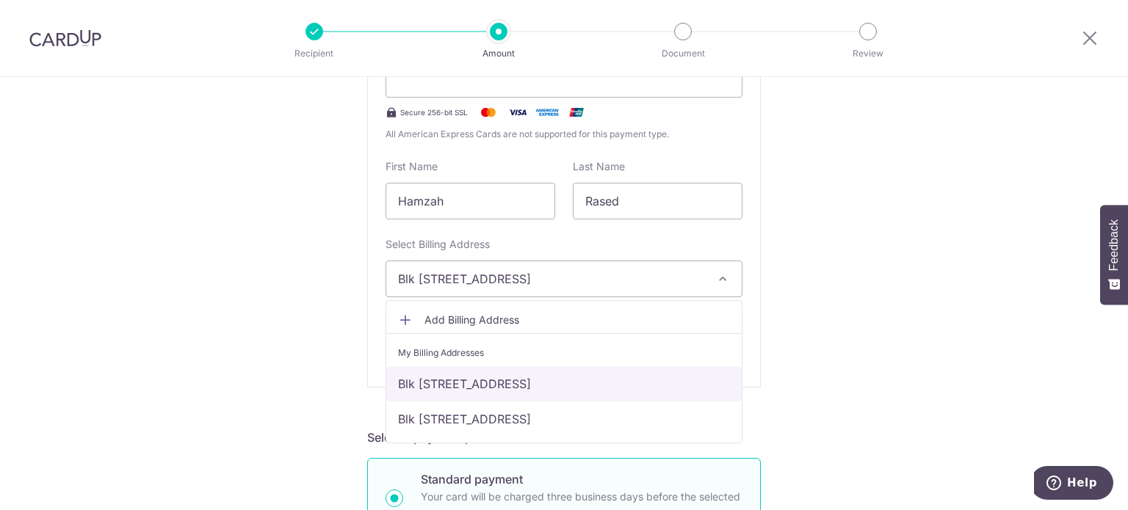
click at [596, 386] on link "Blk 156, #06-23, Tampines Street 12, Singapore, Singapore-521156" at bounding box center [563, 383] width 355 height 35
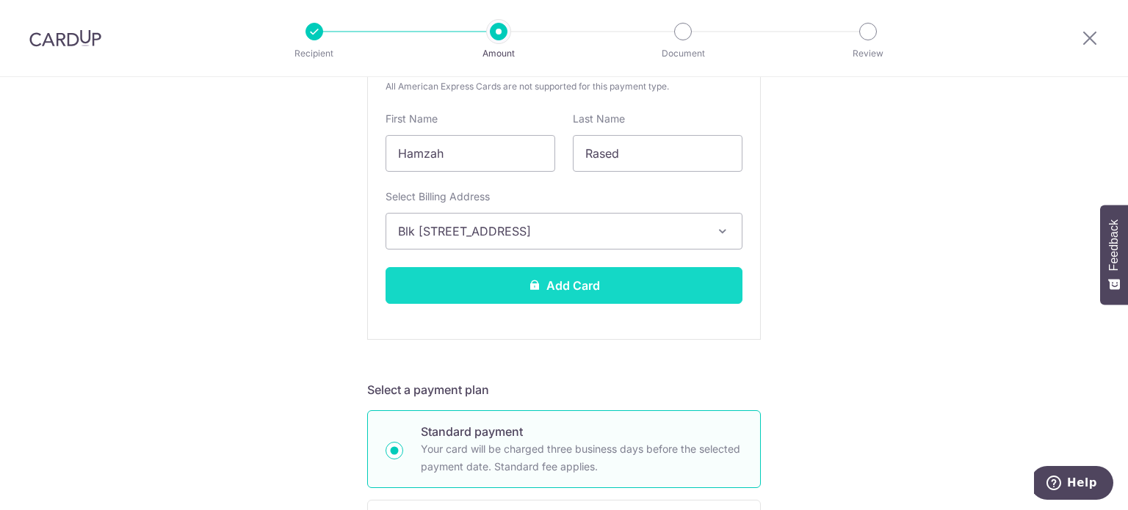
scroll to position [441, 0]
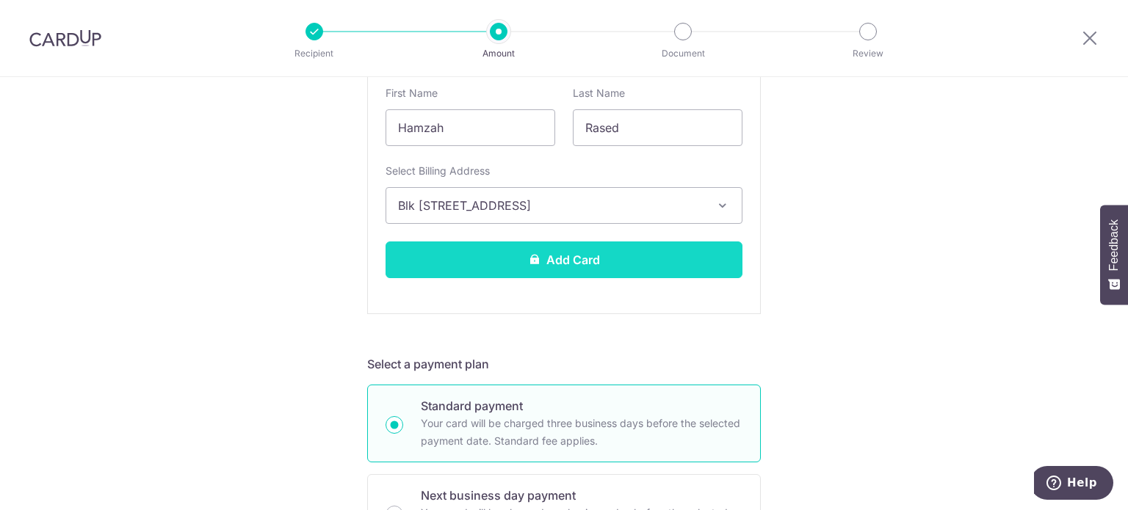
click at [478, 260] on button "Add Card" at bounding box center [564, 260] width 357 height 37
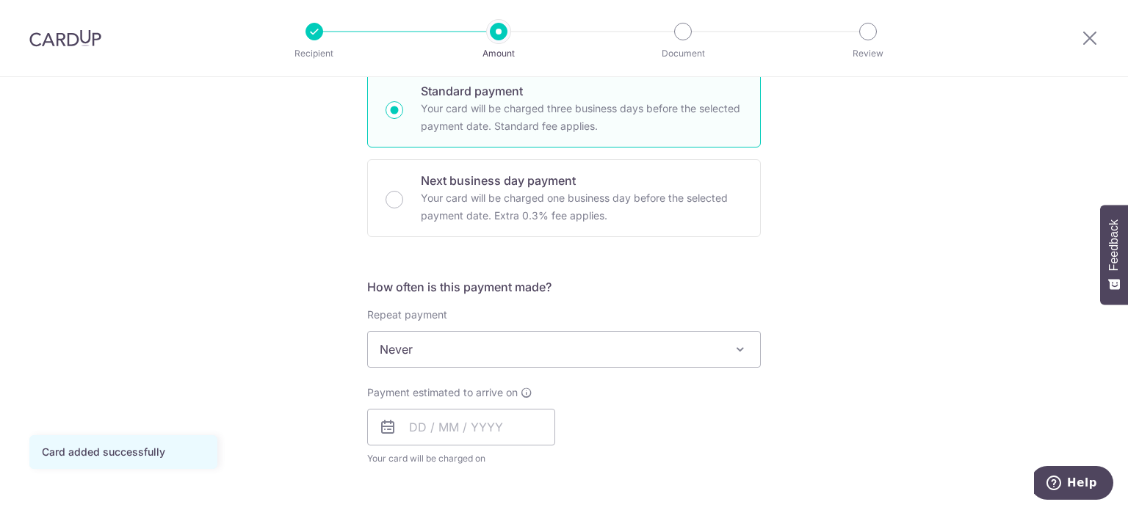
scroll to position [514, 0]
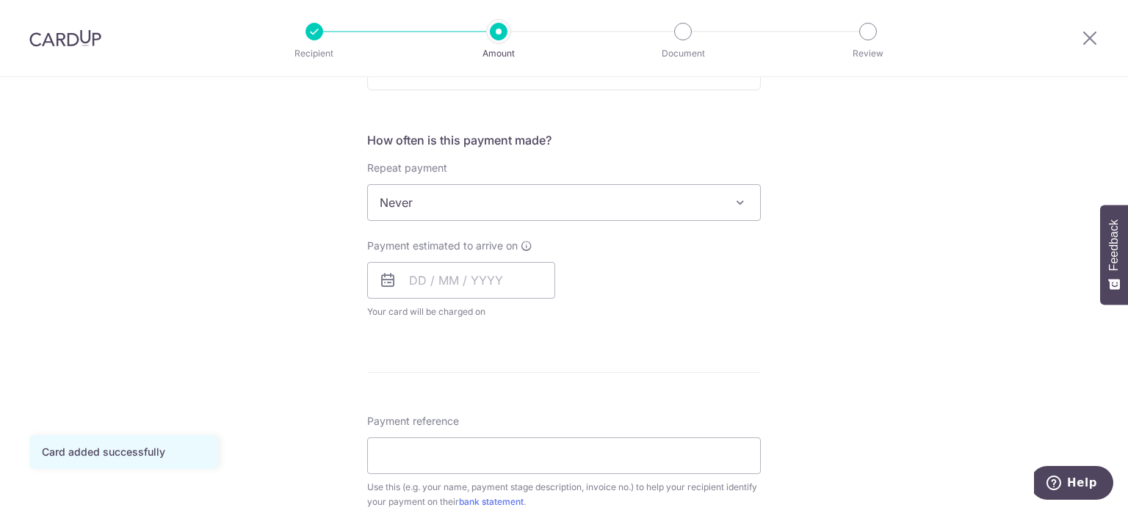
click at [519, 205] on span "Never" at bounding box center [564, 202] width 392 height 35
type input "11,837.40"
click at [479, 284] on input "text" at bounding box center [461, 280] width 188 height 37
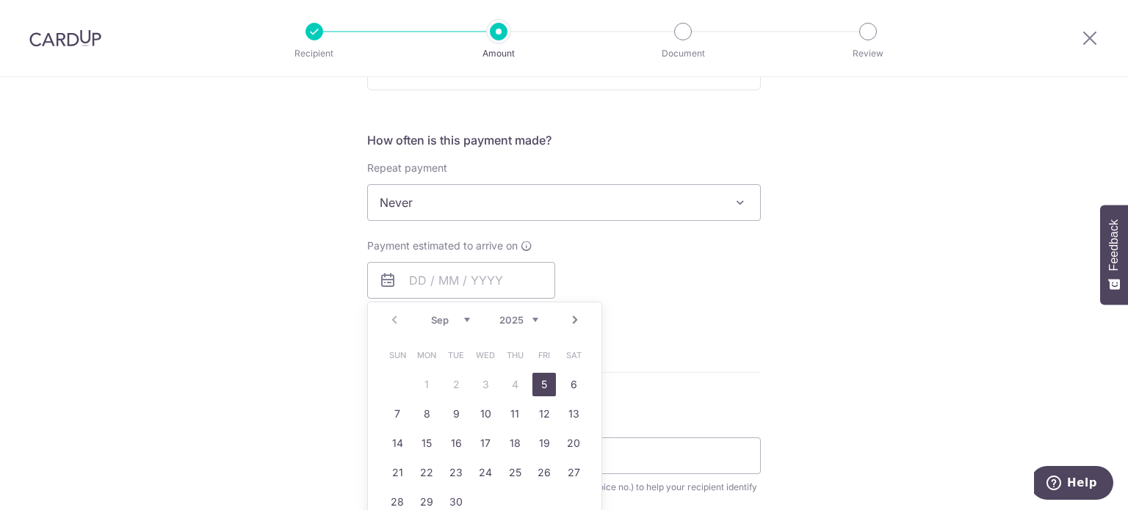
click at [537, 378] on link "5" at bounding box center [544, 385] width 24 height 24
type input "[DATE]"
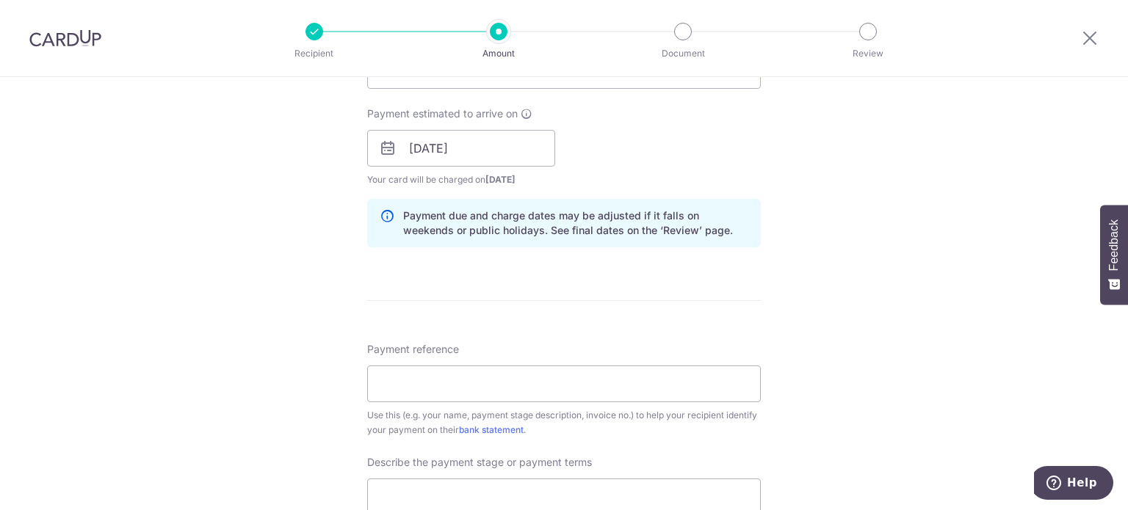
scroll to position [734, 0]
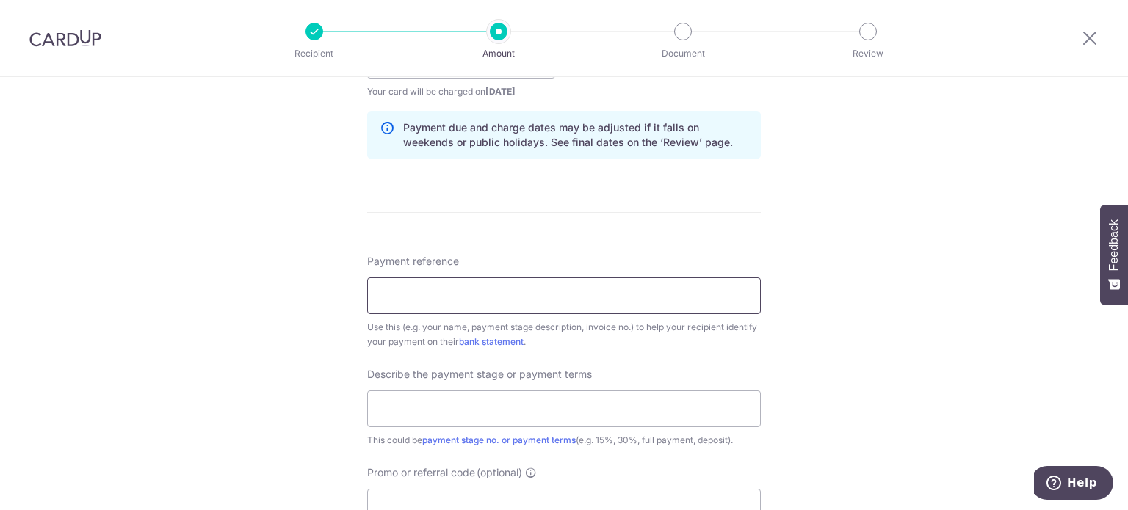
click at [652, 297] on input "Payment reference" at bounding box center [564, 296] width 394 height 37
type input "LAD/RES/2025/QISTINA&HAMZAH"
click at [510, 406] on input "text" at bounding box center [564, 409] width 394 height 37
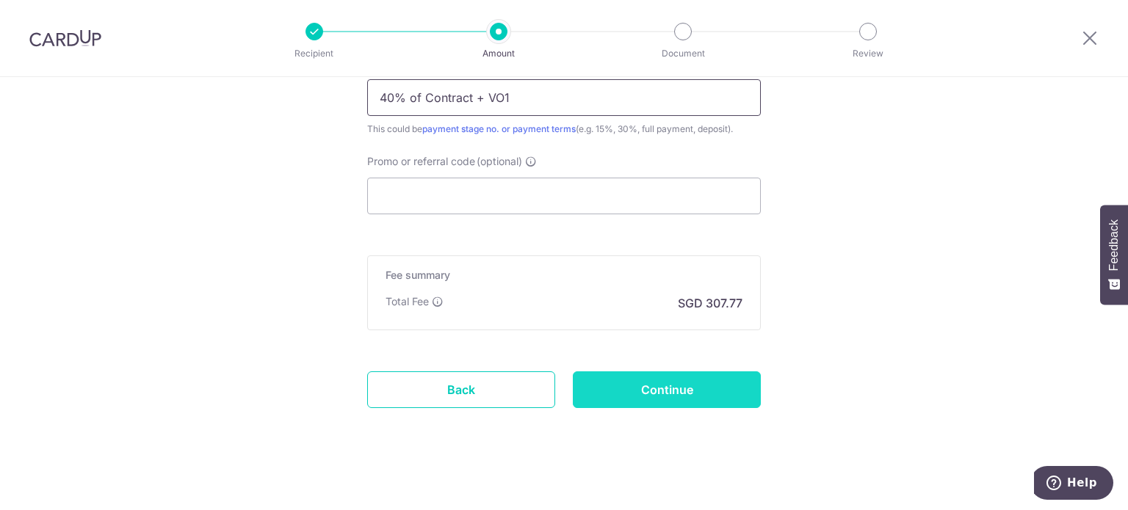
scroll to position [1052, 0]
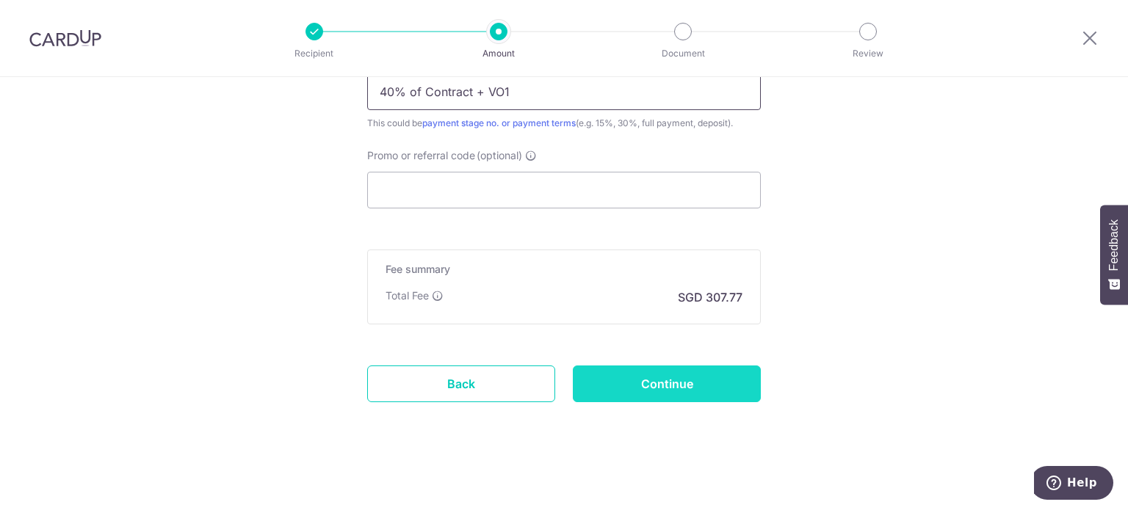
type input "40% of Contract + VO1"
click at [649, 378] on input "Continue" at bounding box center [667, 384] width 188 height 37
type input "Create Schedule"
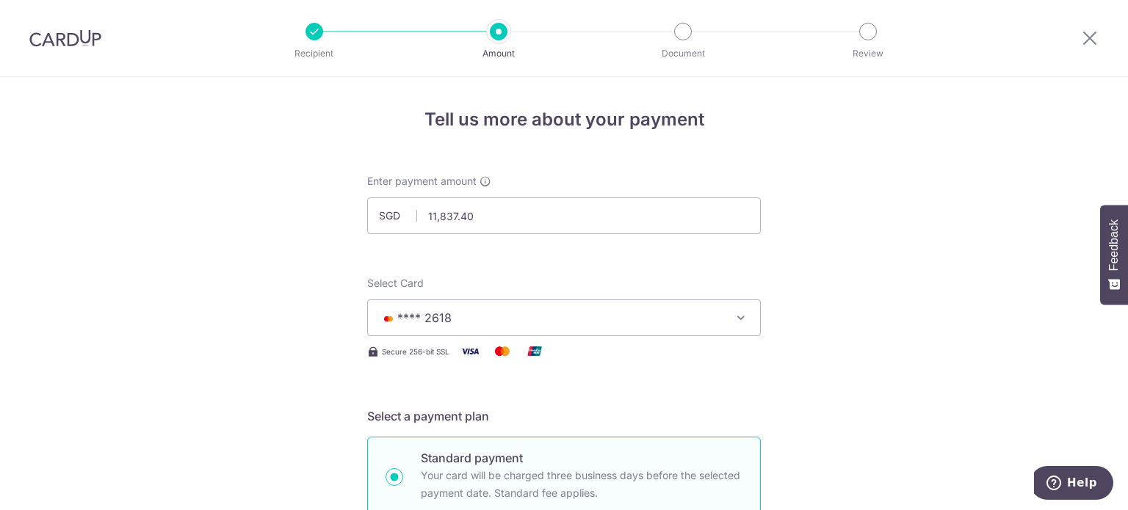
scroll to position [976, 0]
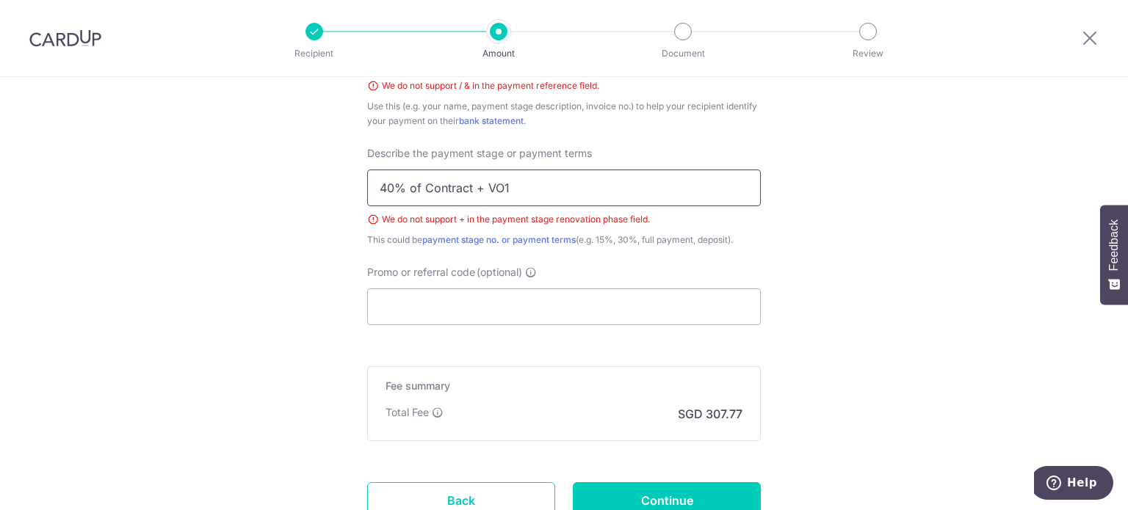
click at [477, 188] on input "40% of Contract + VO1" at bounding box center [564, 188] width 394 height 37
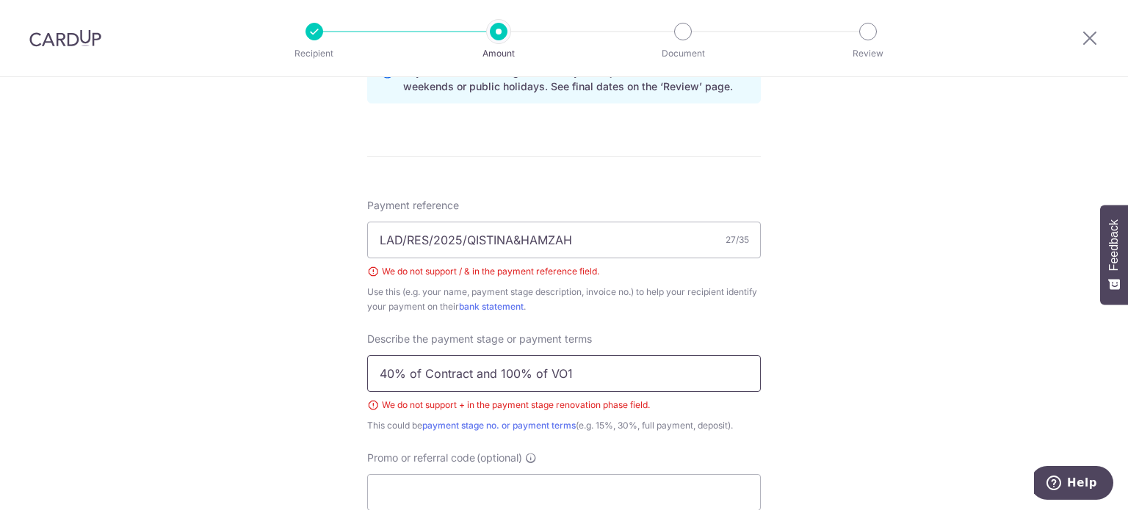
scroll to position [756, 0]
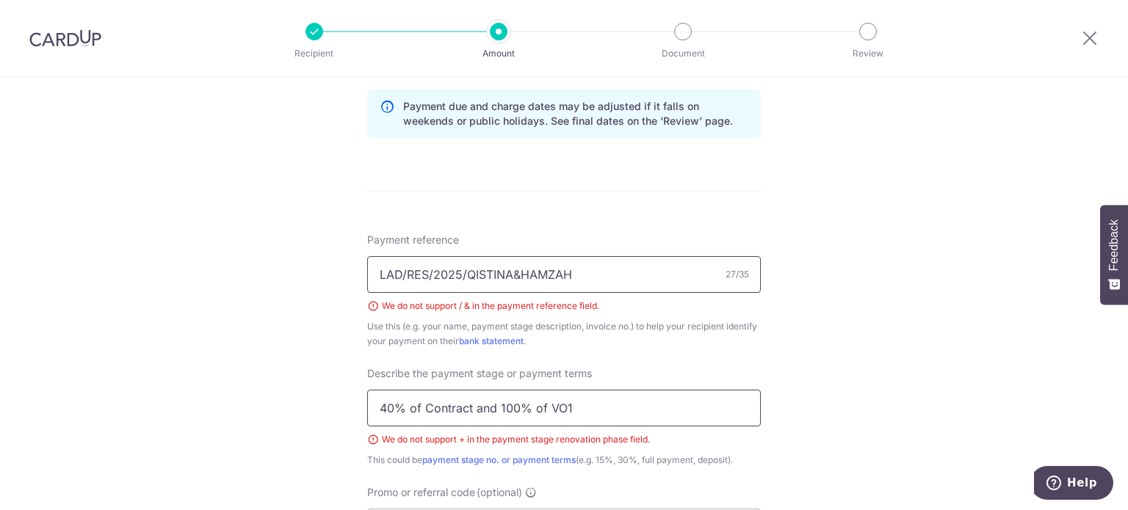
type input "40% of Contract and 100% of VO1"
click at [564, 275] on input "LAD/RES/2025/QISTINA&HAMZAH" at bounding box center [564, 274] width 394 height 37
drag, startPoint x: 577, startPoint y: 275, endPoint x: 338, endPoint y: 267, distance: 238.8
click at [338, 267] on div "Tell us more about your payment Enter payment amount SGD 11,837.40 11837.40 Sel…" at bounding box center [564, 85] width 1128 height 1528
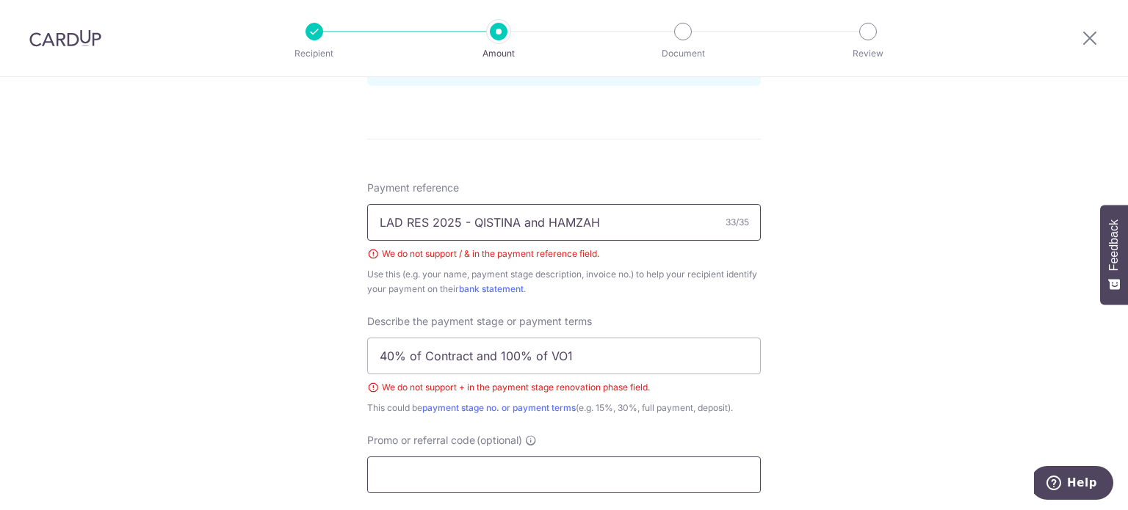
scroll to position [1093, 0]
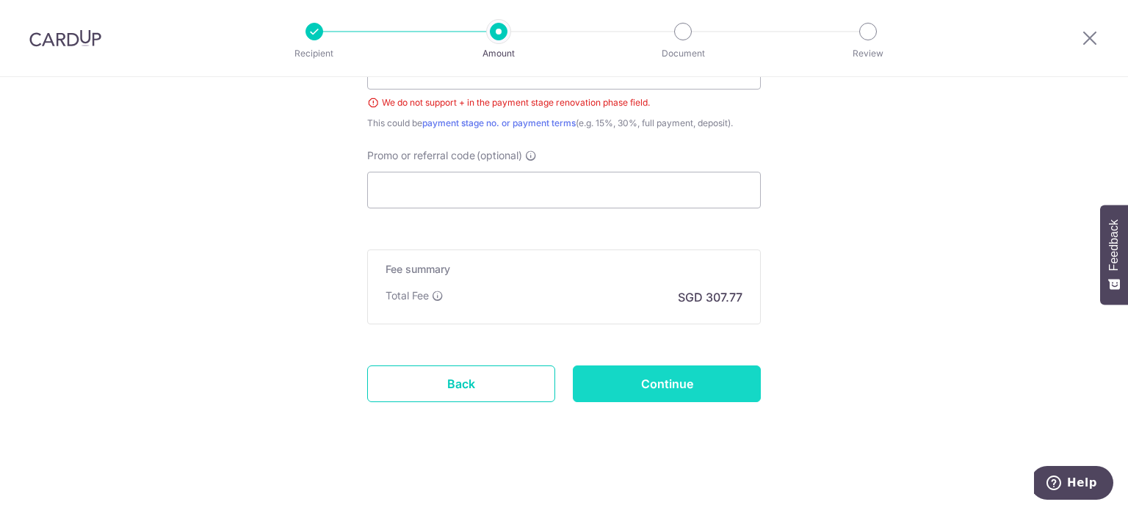
type input "LAD RES 2025 - QISTINA and HAMZAH"
click at [635, 387] on input "Continue" at bounding box center [667, 384] width 188 height 37
type input "Create Schedule"
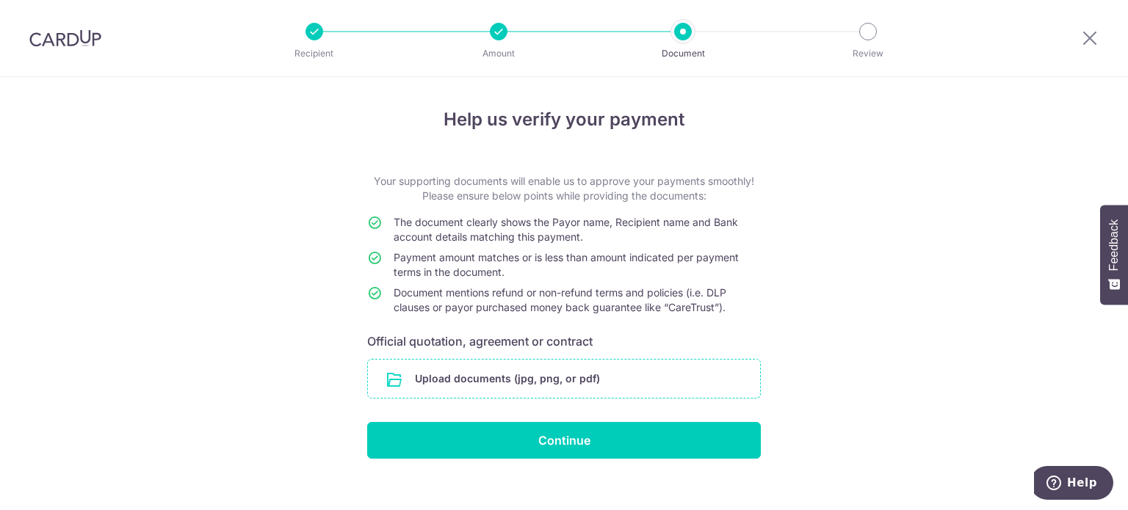
click at [537, 374] on input "file" at bounding box center [564, 379] width 392 height 38
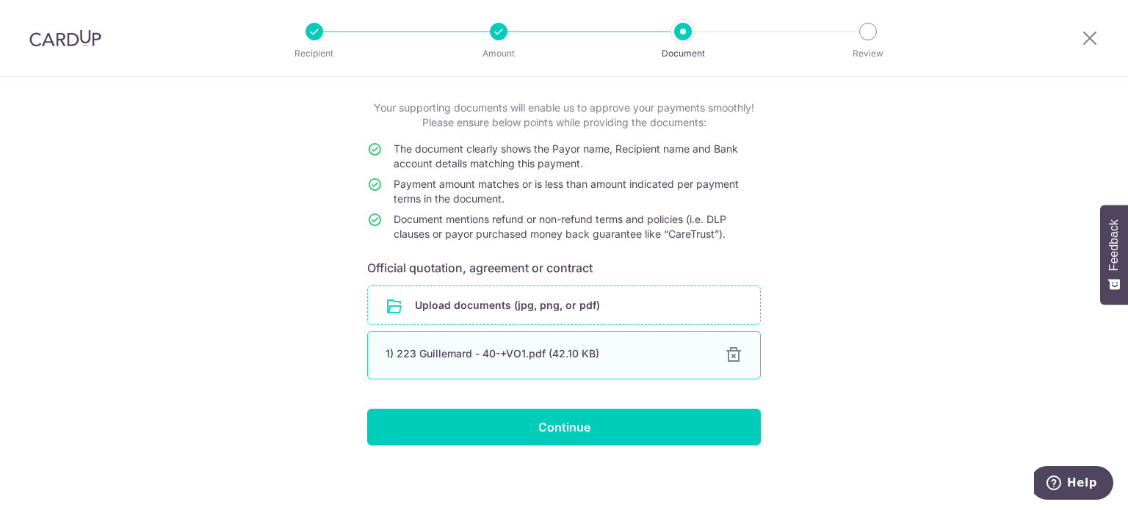
scroll to position [76, 0]
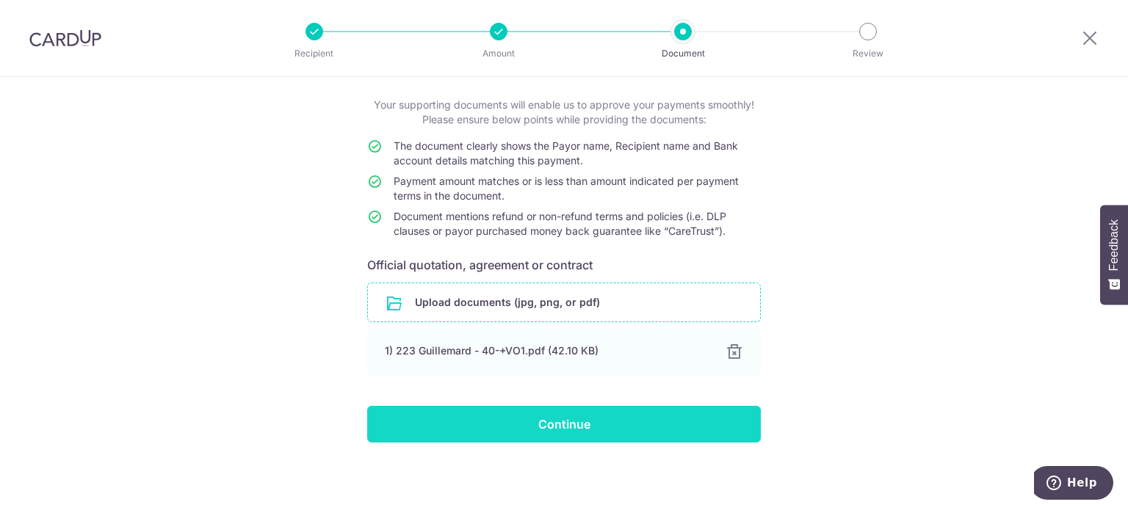
click at [515, 422] on input "Continue" at bounding box center [564, 424] width 394 height 37
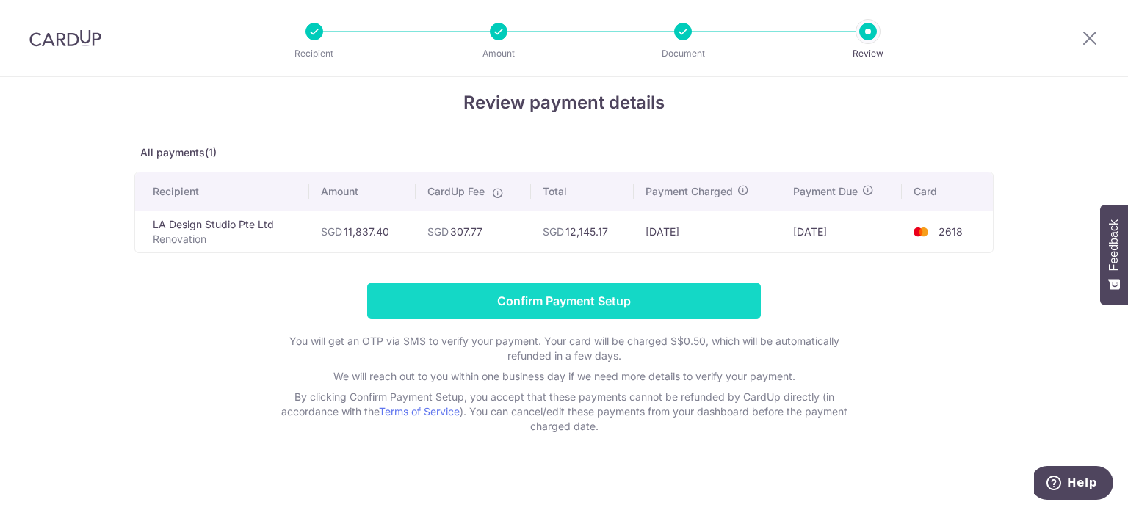
scroll to position [26, 0]
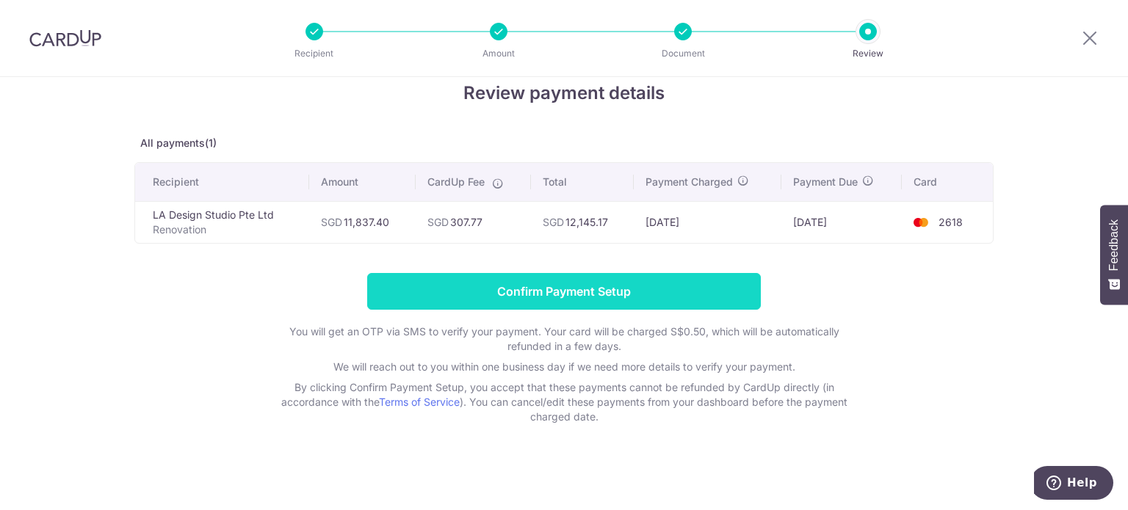
click at [505, 291] on input "Confirm Payment Setup" at bounding box center [564, 291] width 394 height 37
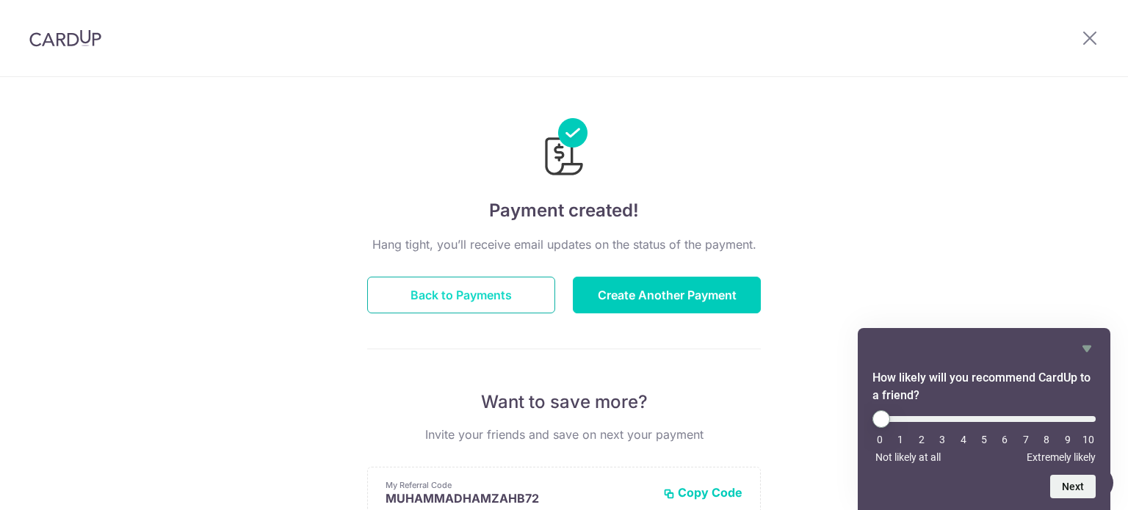
click at [497, 301] on button "Back to Payments" at bounding box center [461, 295] width 188 height 37
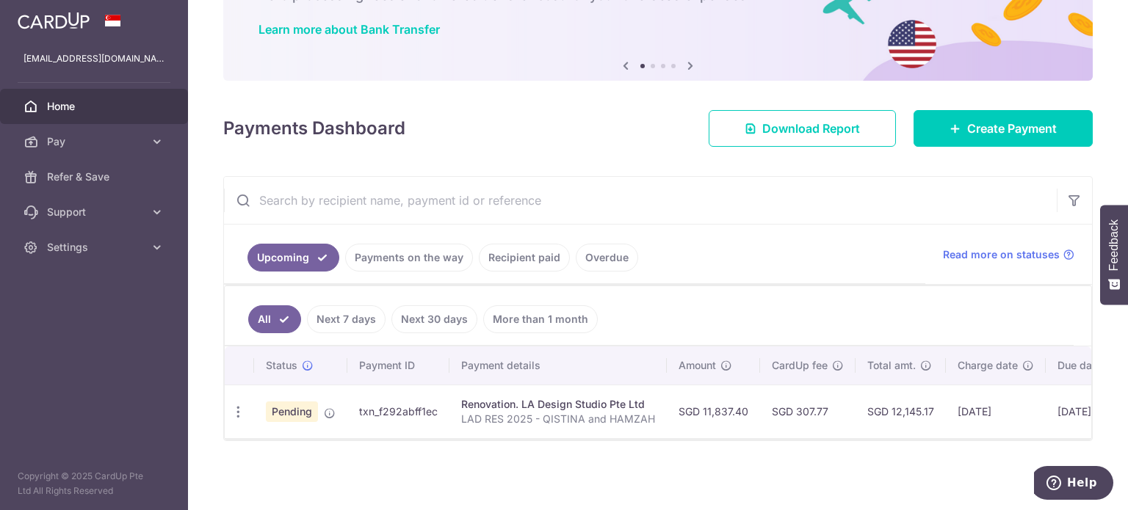
click at [386, 404] on td "txn_f292abff1ec" at bounding box center [398, 412] width 102 height 54
click at [507, 398] on div "Renovation. LA Design Studio Pte Ltd" at bounding box center [558, 404] width 194 height 15
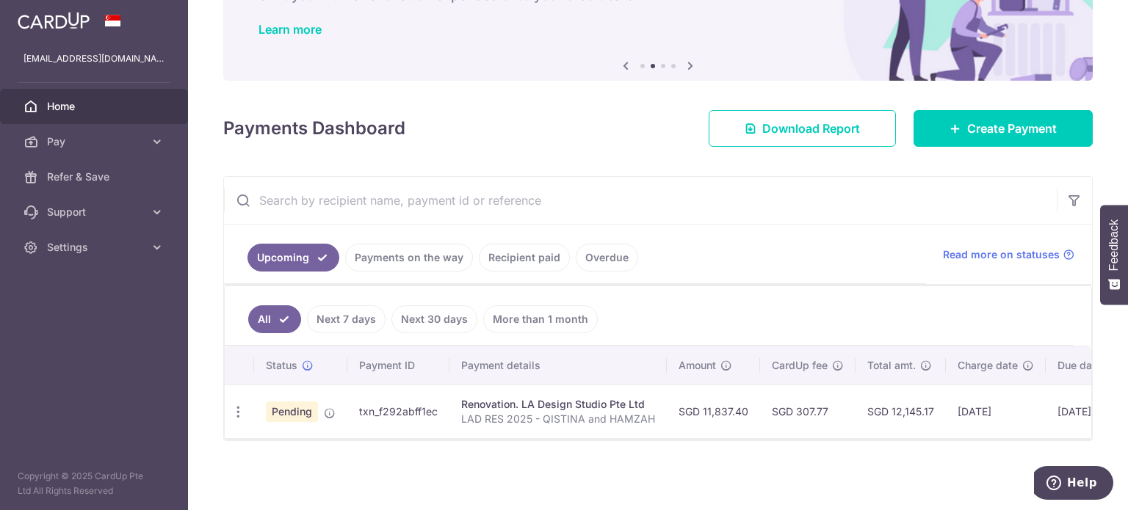
click at [723, 397] on td "SGD 11,837.40" at bounding box center [713, 412] width 93 height 54
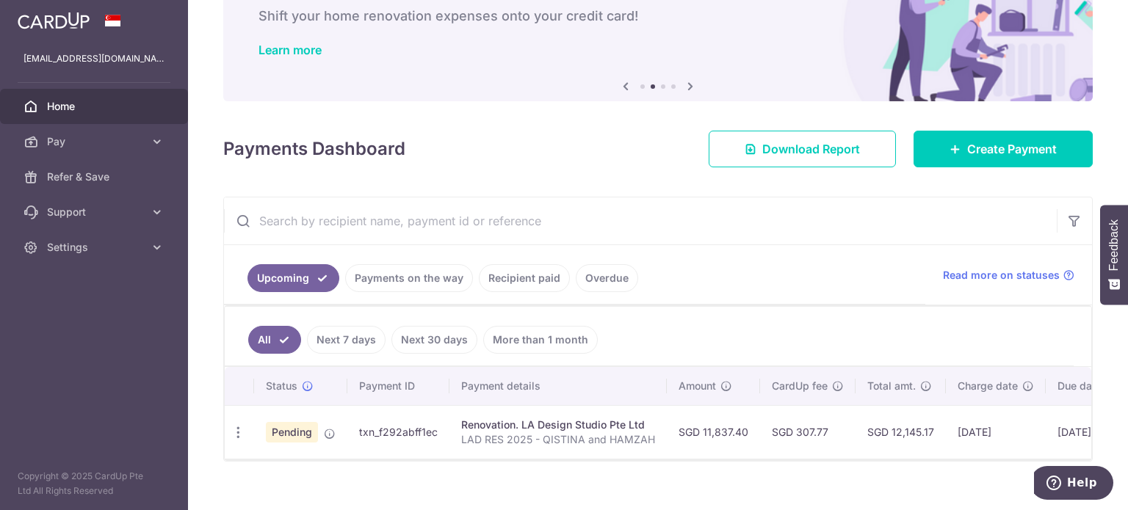
scroll to position [112, 0]
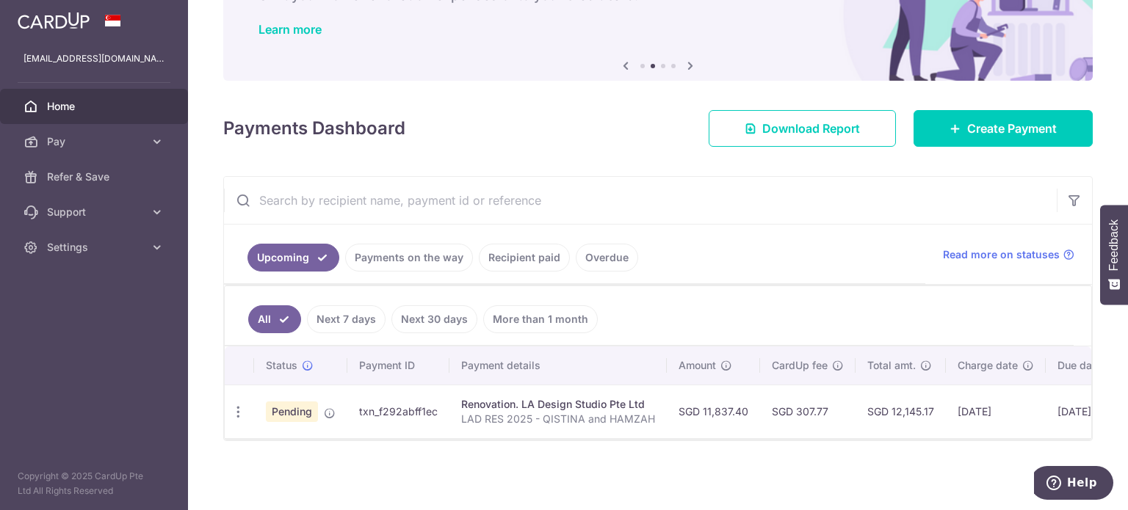
click at [400, 258] on link "Payments on the way" at bounding box center [409, 258] width 128 height 28
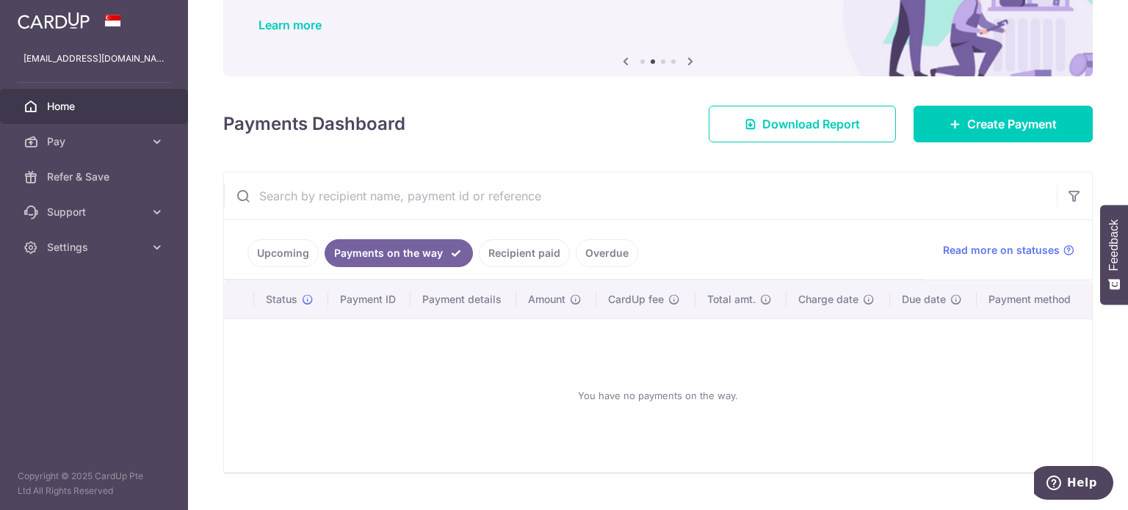
click at [502, 252] on link "Recipient paid" at bounding box center [524, 253] width 91 height 28
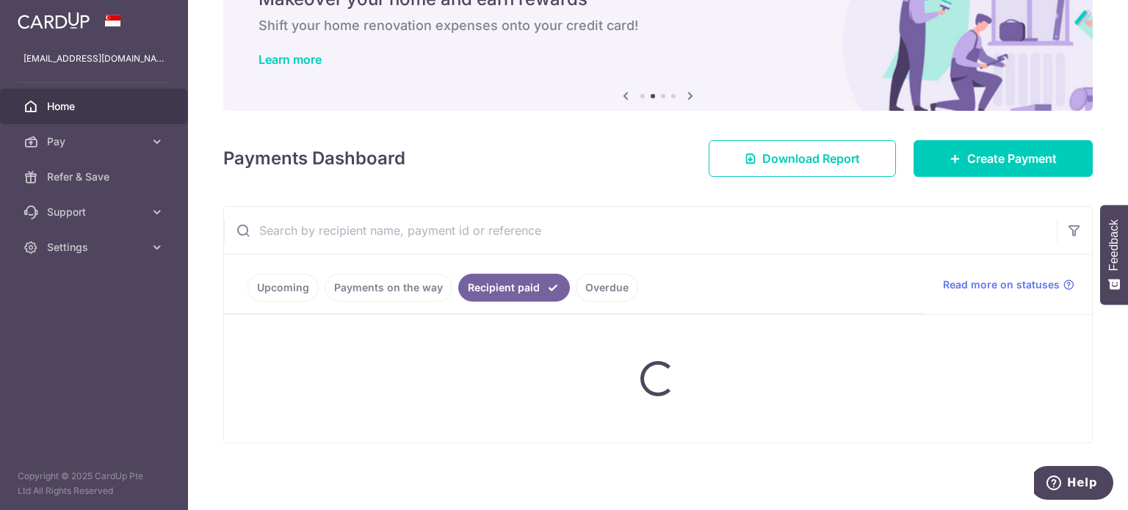
scroll to position [104, 0]
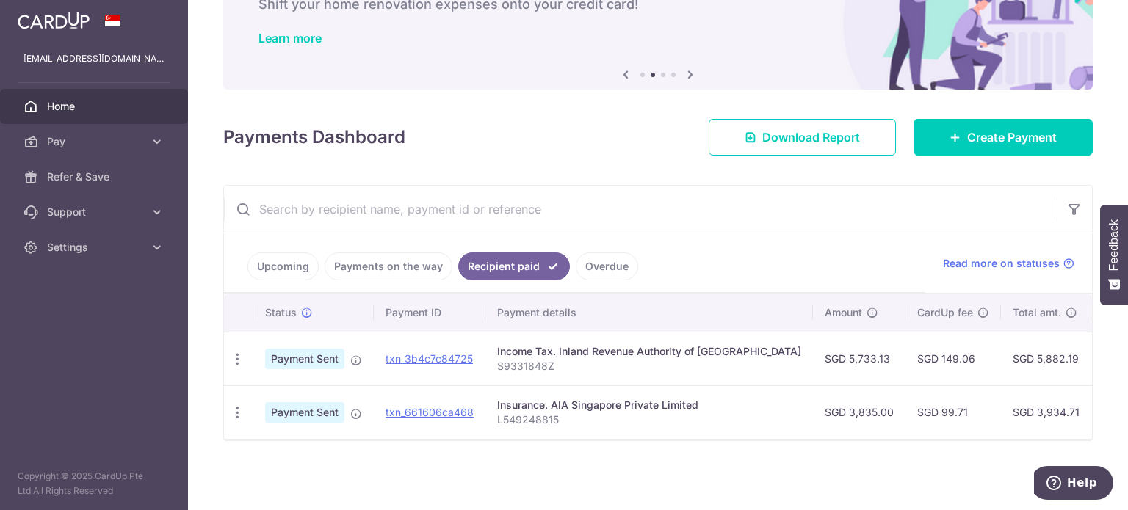
click at [283, 259] on link "Upcoming" at bounding box center [283, 267] width 71 height 28
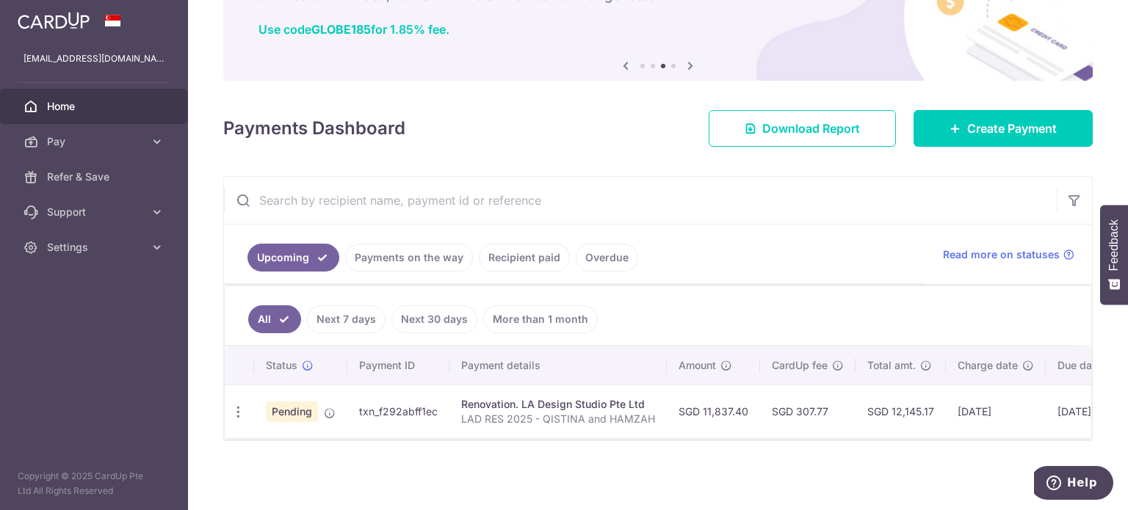
scroll to position [0, 147]
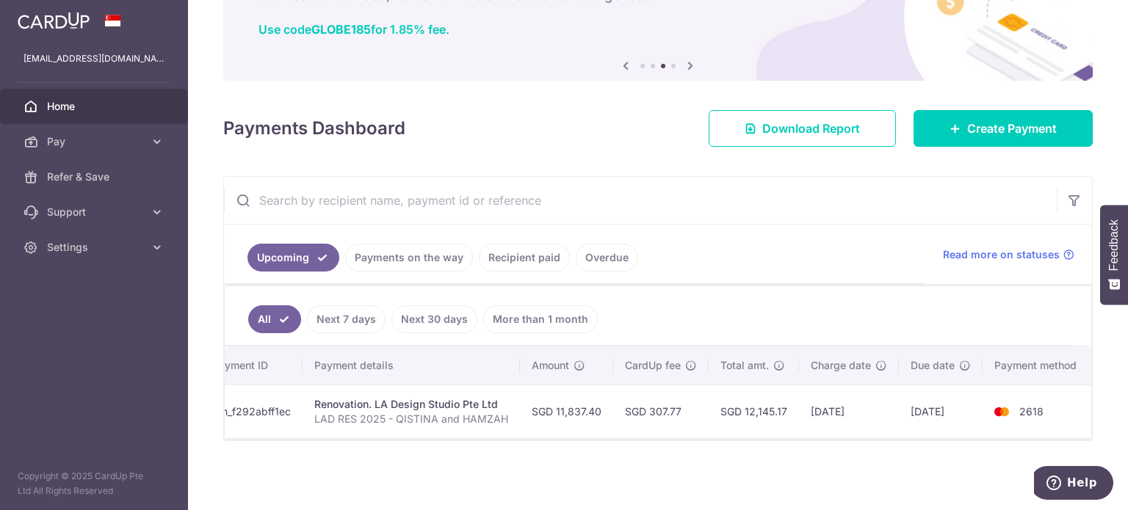
click at [710, 408] on td "SGD 12,145.17" at bounding box center [754, 412] width 90 height 54
click at [714, 399] on td "SGD 12,145.17" at bounding box center [754, 412] width 90 height 54
click at [674, 402] on td "SGD 307.77" at bounding box center [660, 412] width 95 height 54
click at [162, 145] on icon at bounding box center [157, 141] width 15 height 15
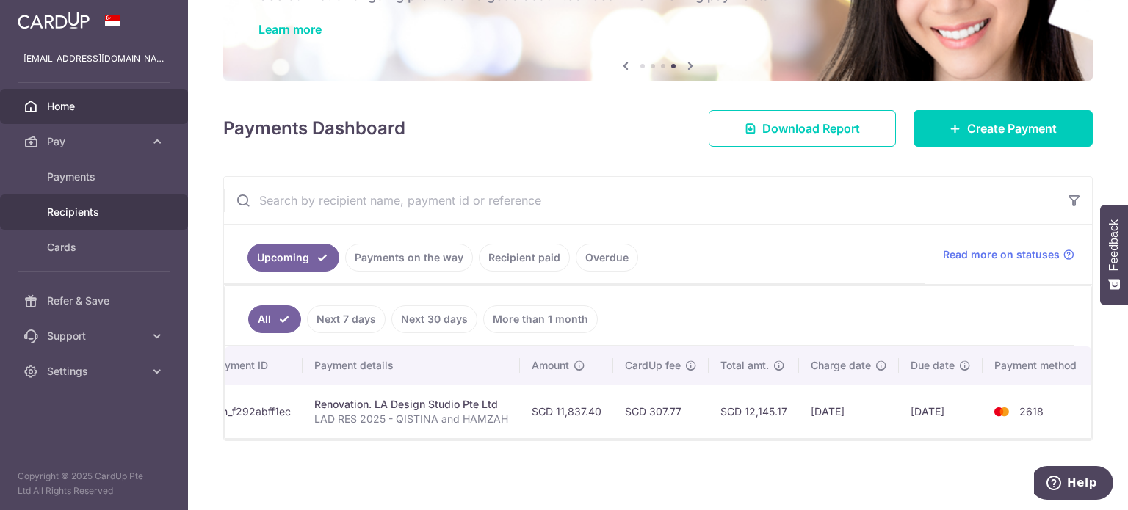
click at [83, 215] on span "Recipients" at bounding box center [95, 212] width 97 height 15
